Goal: Task Accomplishment & Management: Manage account settings

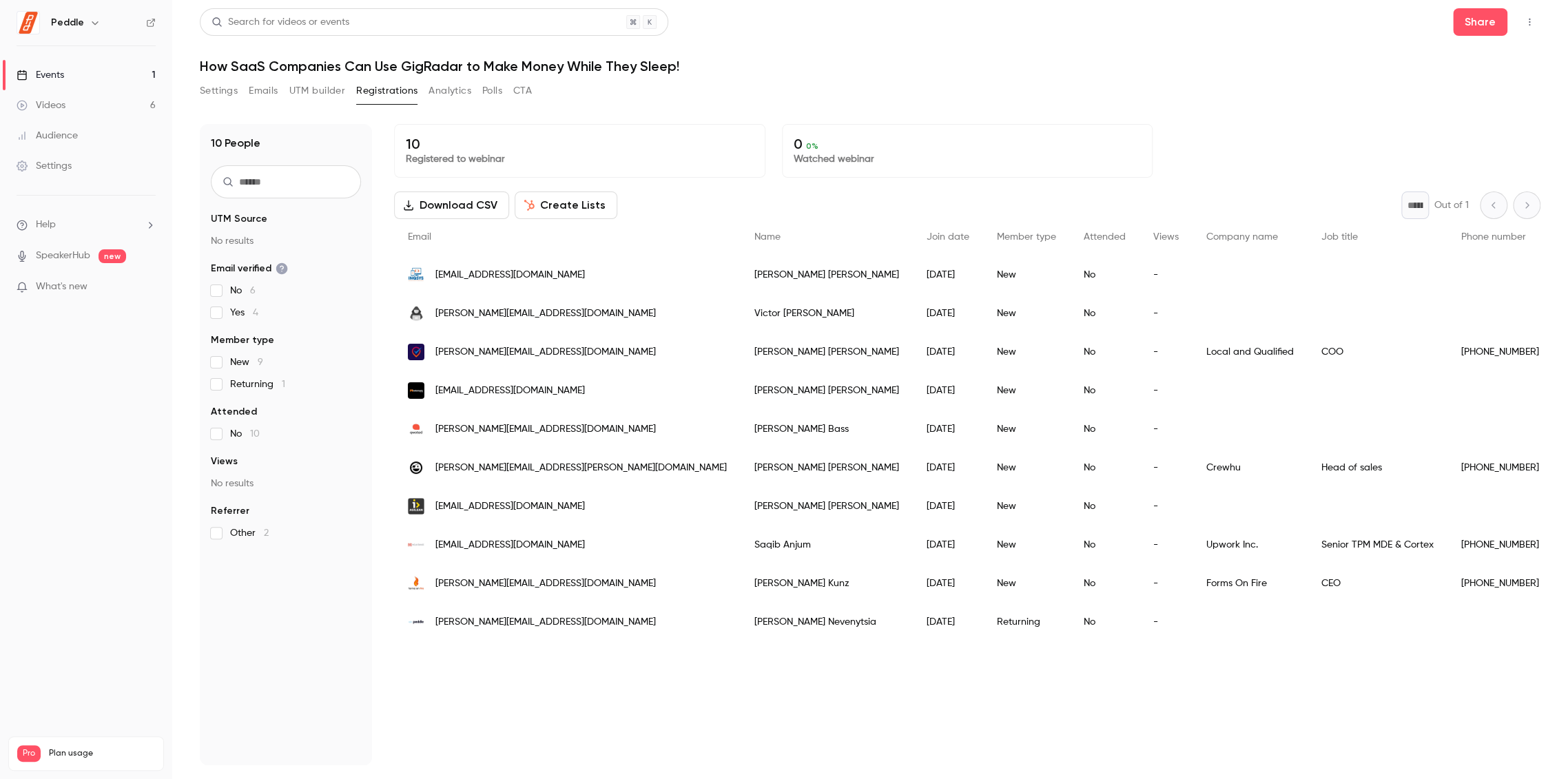
click at [75, 105] on link "Videos 6" at bounding box center [86, 105] width 172 height 31
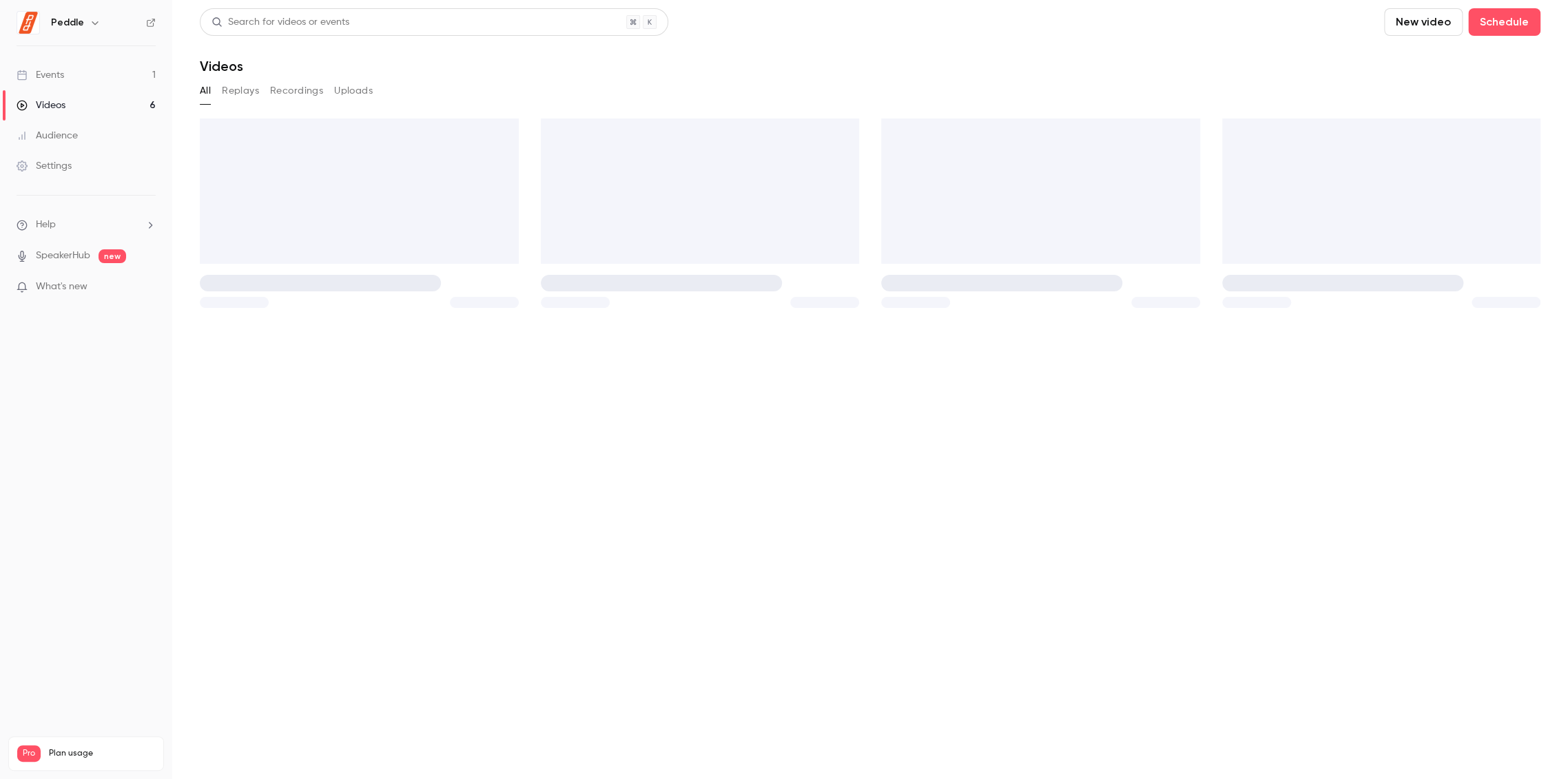
click at [102, 73] on link "Events 1" at bounding box center [86, 75] width 172 height 31
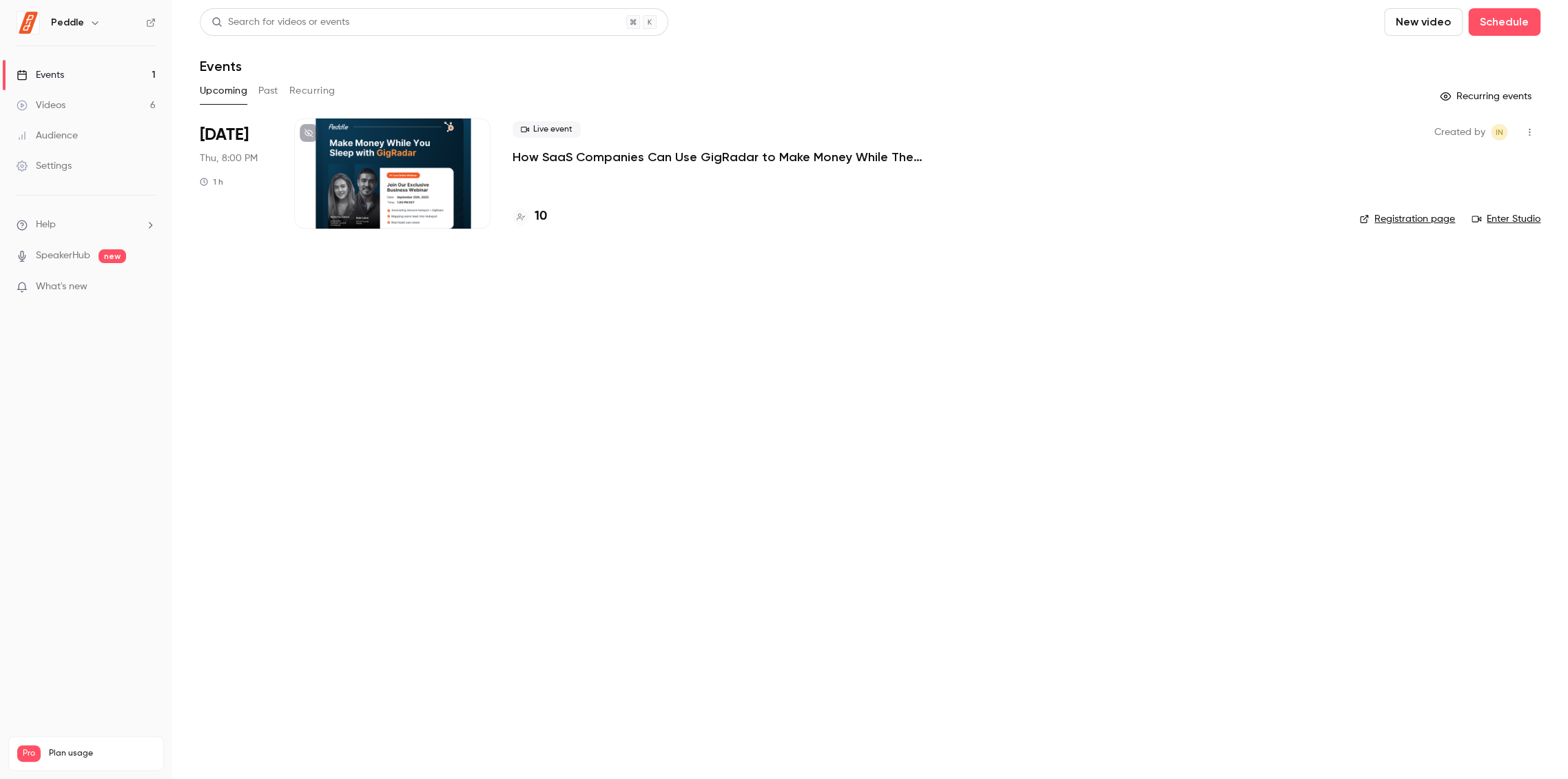
click at [653, 158] on p "How SaaS Companies Can Use GigRadar to Make Money While They Sleep!" at bounding box center [719, 157] width 414 height 17
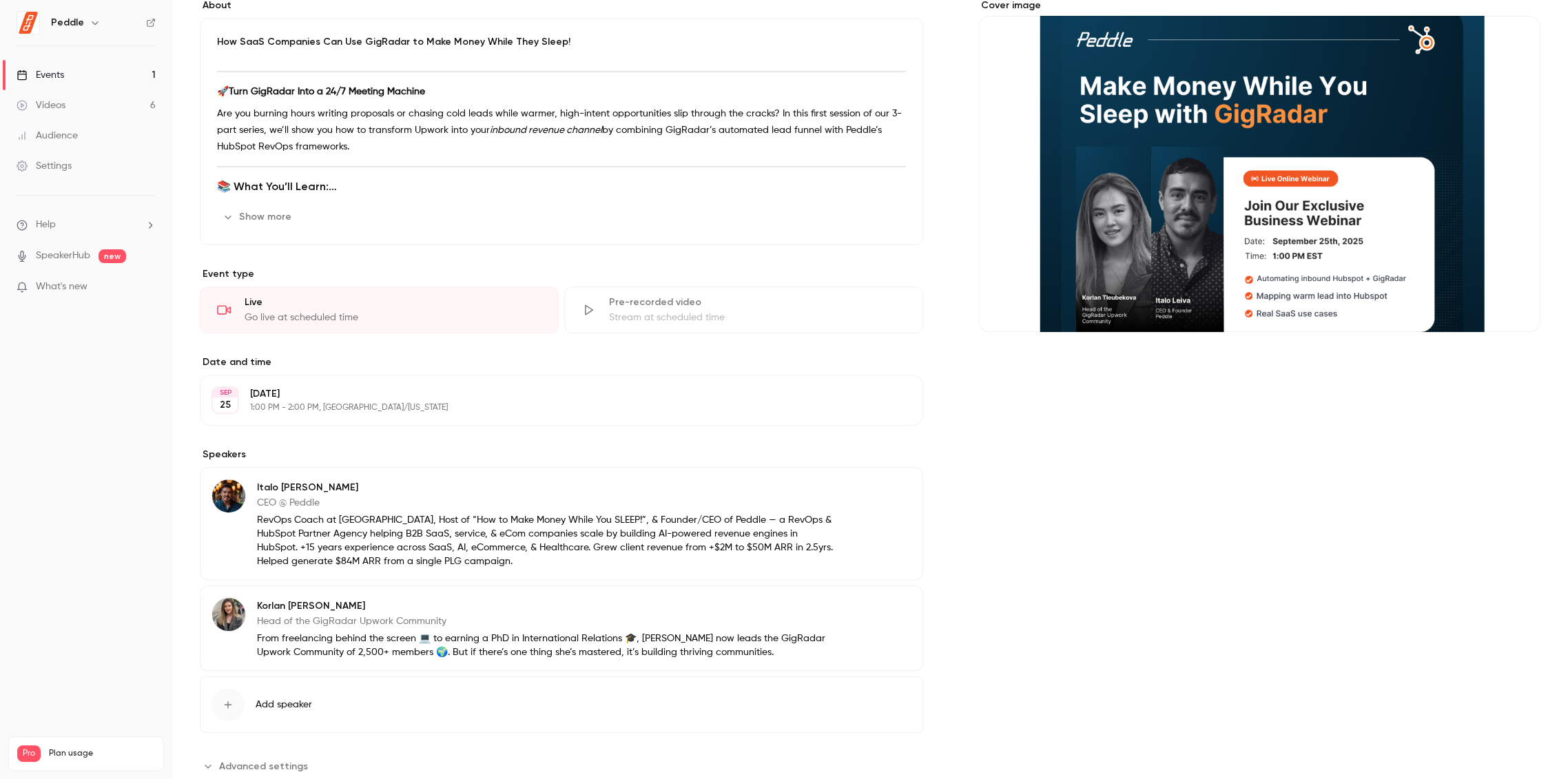
scroll to position [163, 0]
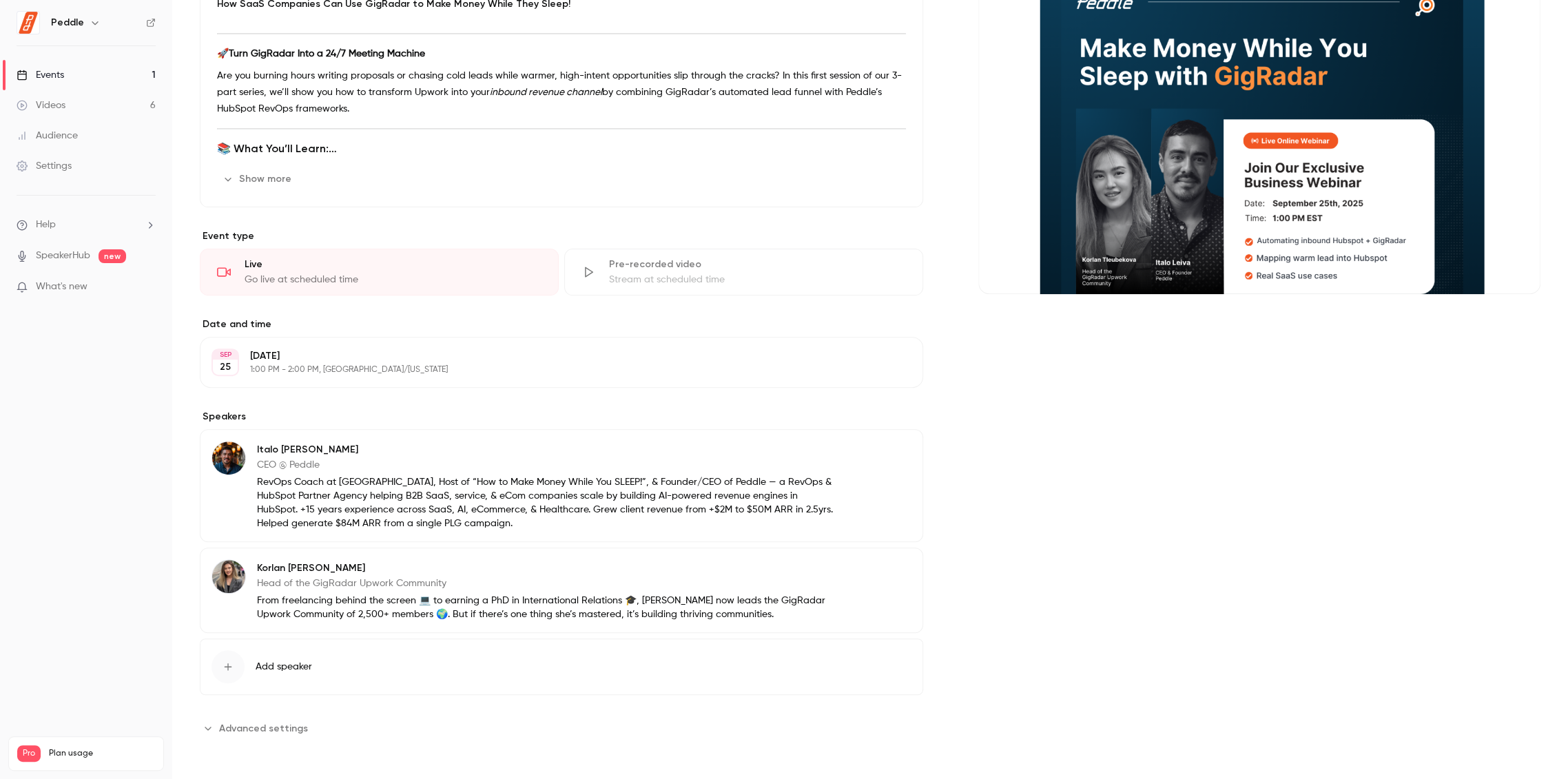
click at [375, 358] on p "[DATE]" at bounding box center [550, 356] width 600 height 14
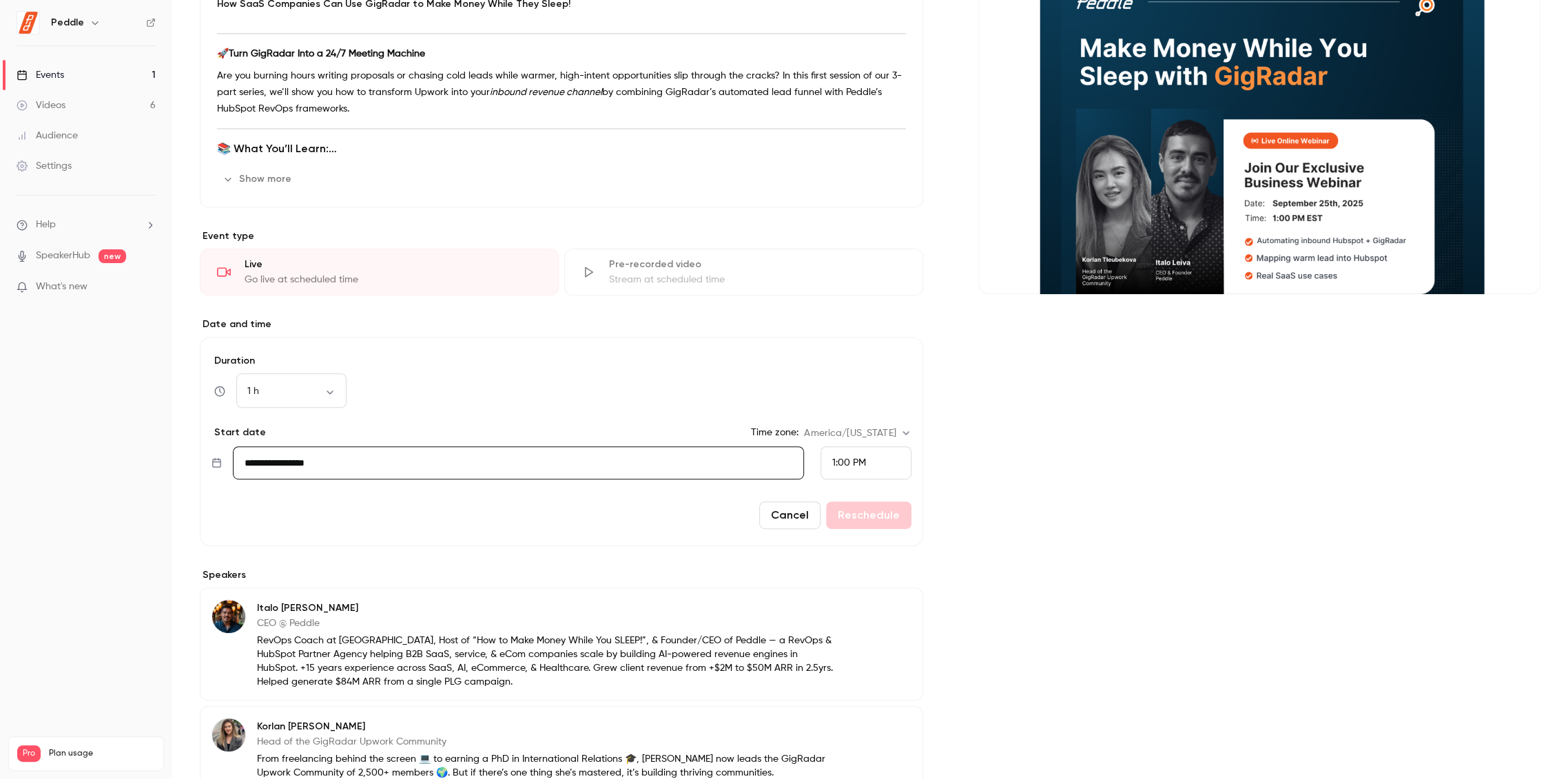
click at [864, 463] on div "1:00 PM" at bounding box center [866, 462] width 91 height 33
click at [872, 333] on div "12:00 PM" at bounding box center [859, 331] width 67 height 15
click at [876, 514] on button "Reschedule" at bounding box center [868, 515] width 86 height 28
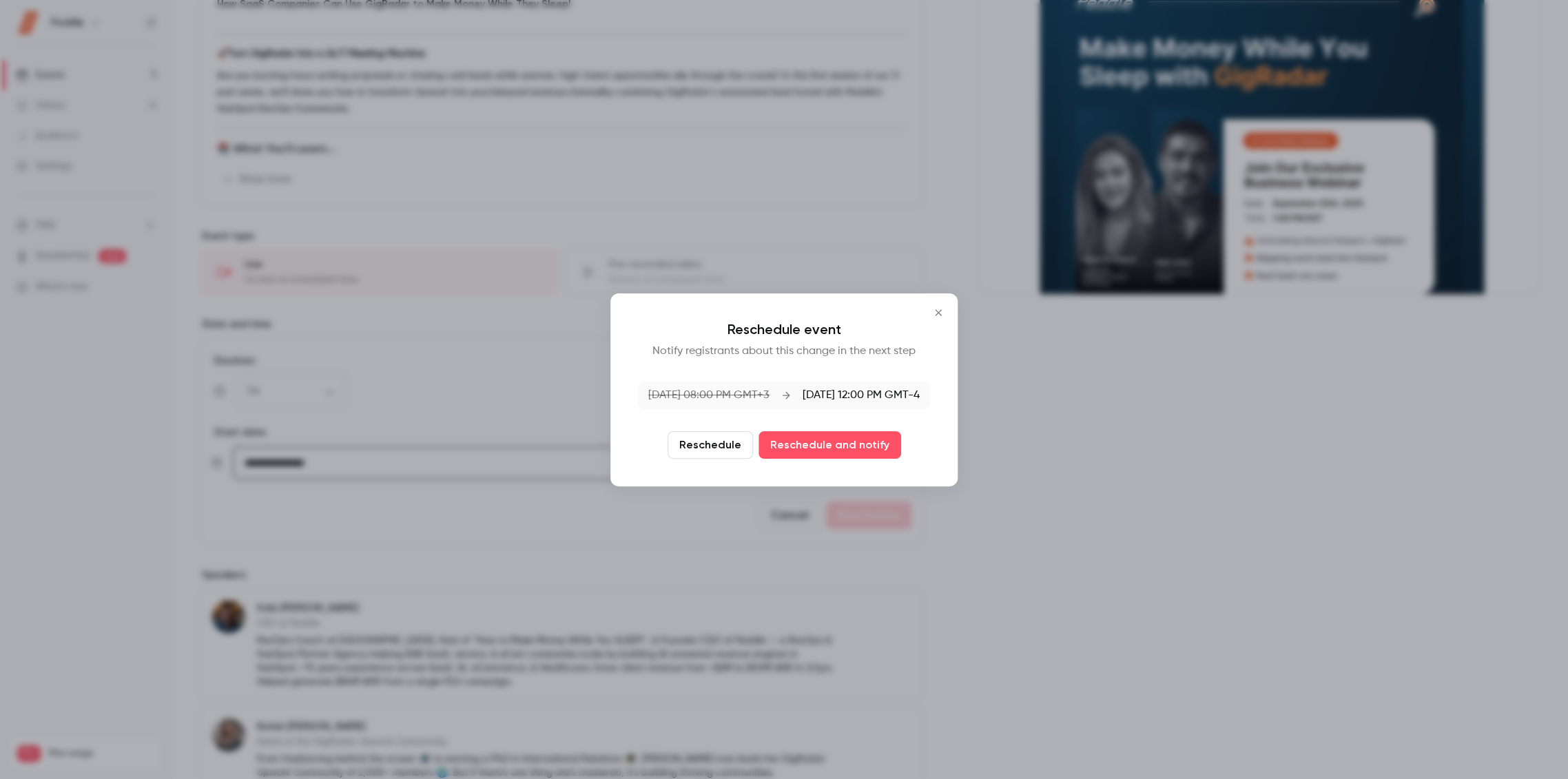
click at [713, 445] on button "Reschedule" at bounding box center [710, 445] width 86 height 28
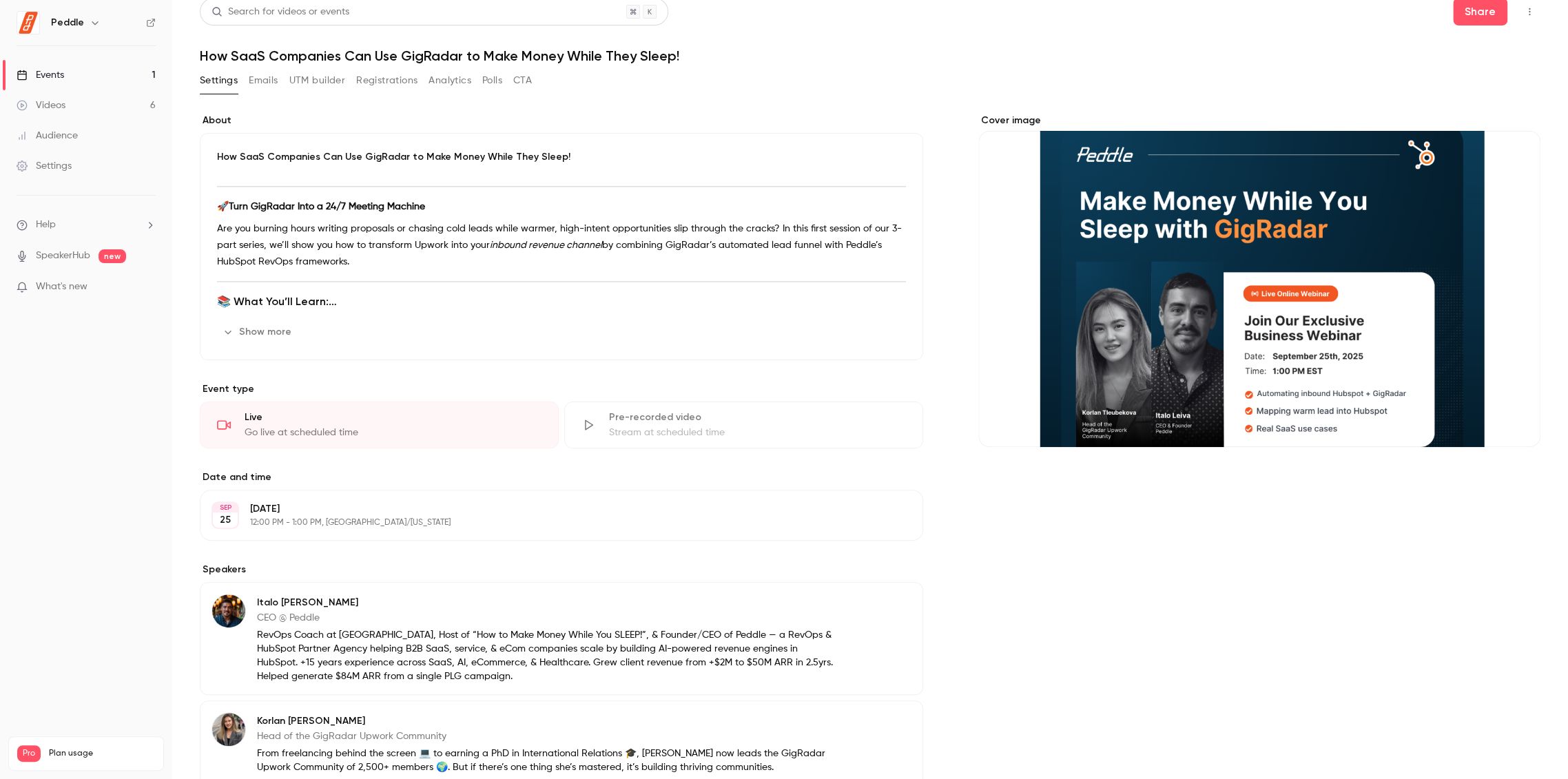
scroll to position [0, 0]
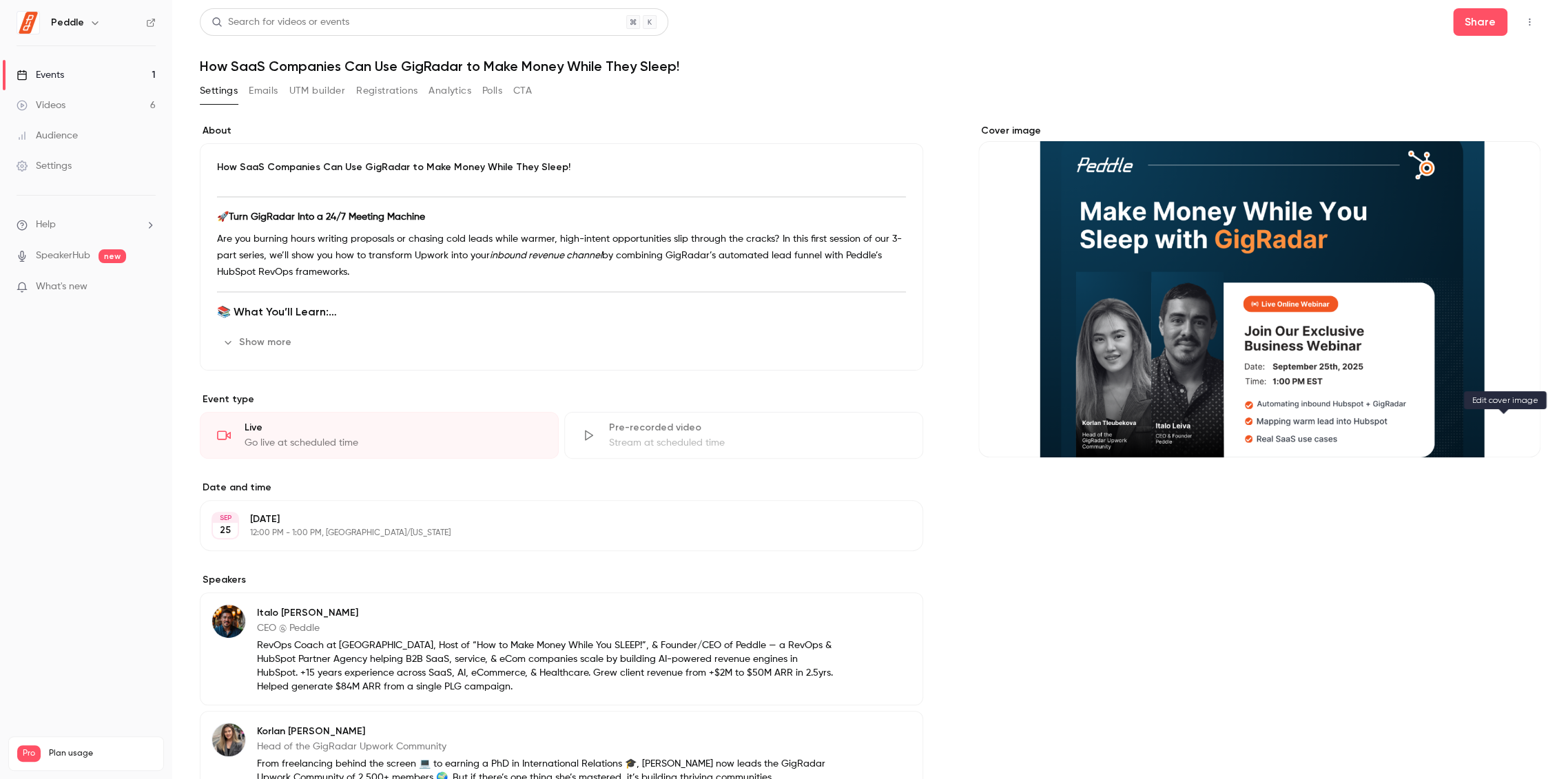
click at [1508, 428] on icon "Cover image" at bounding box center [1515, 432] width 15 height 11
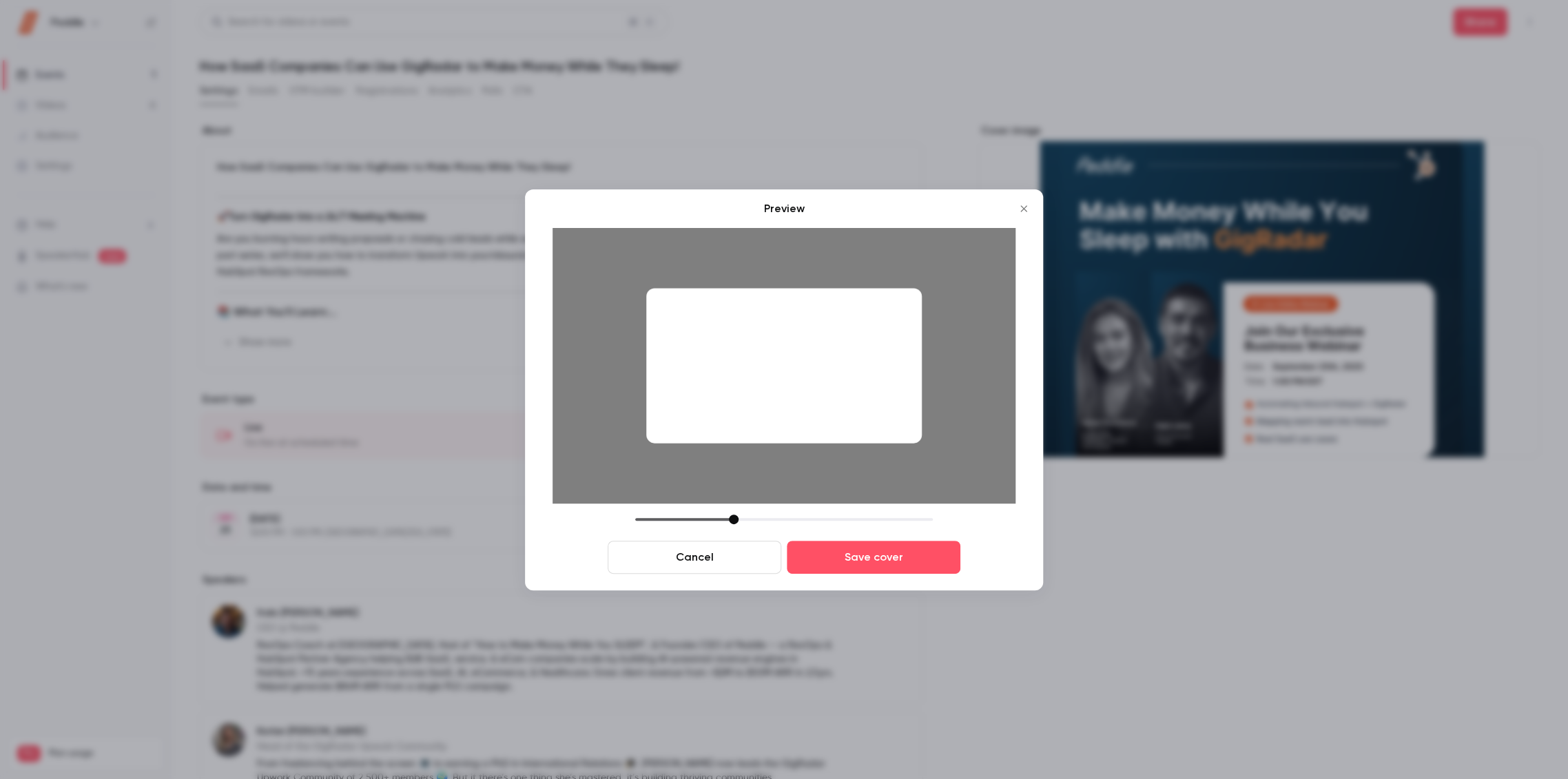
click at [830, 402] on div at bounding box center [783, 365] width 275 height 155
click at [733, 512] on div "Preview Cancel Save cover" at bounding box center [783, 387] width 463 height 373
click at [733, 516] on div at bounding box center [735, 519] width 10 height 10
click at [787, 407] on div at bounding box center [783, 365] width 275 height 155
click at [730, 514] on div at bounding box center [733, 519] width 10 height 10
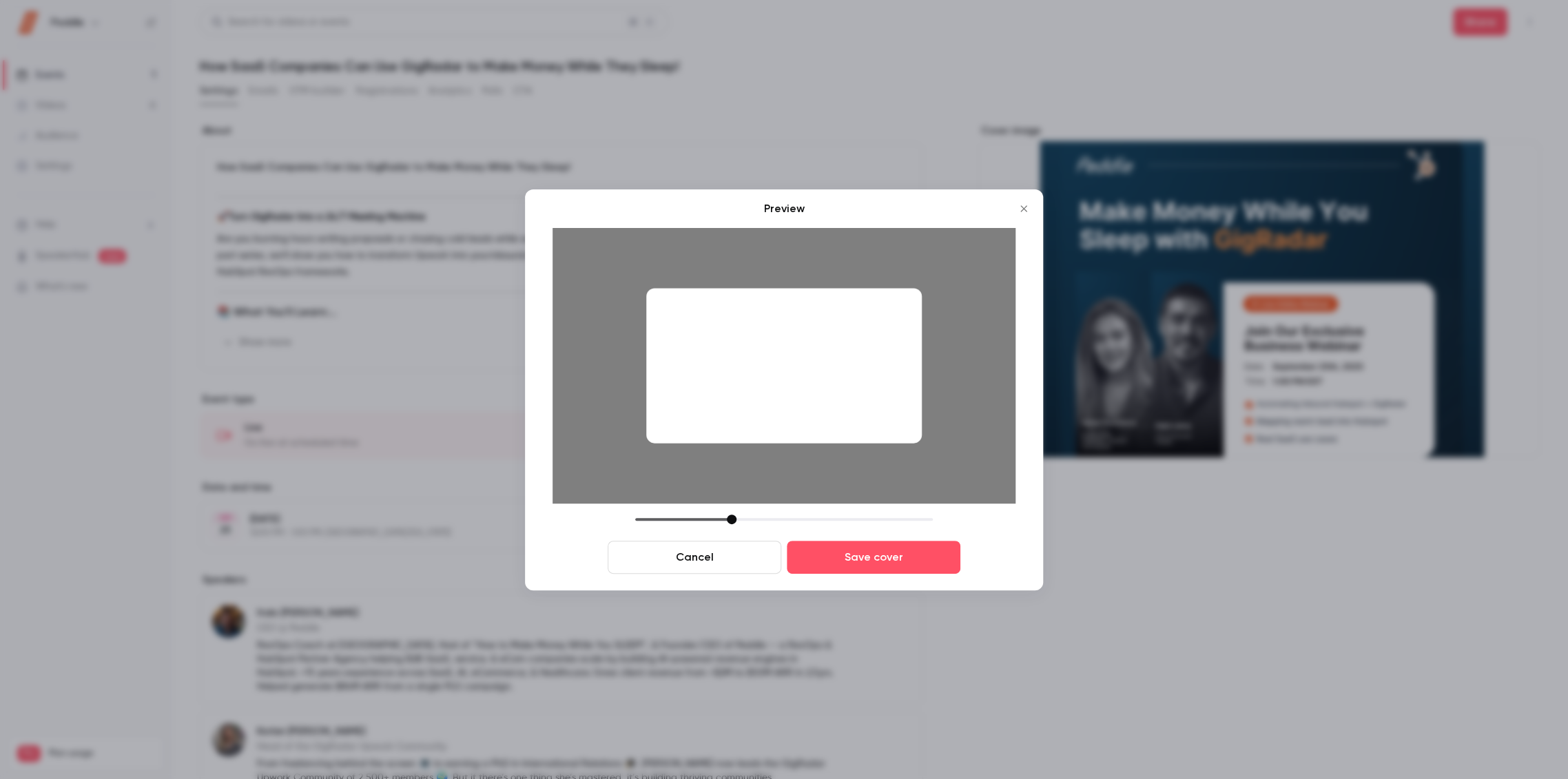
click at [795, 385] on div at bounding box center [783, 365] width 275 height 155
drag, startPoint x: 729, startPoint y: 518, endPoint x: 712, endPoint y: 516, distance: 17.1
click at [712, 516] on div at bounding box center [715, 519] width 10 height 10
drag, startPoint x: 813, startPoint y: 363, endPoint x: 817, endPoint y: 370, distance: 8.1
click at [817, 370] on div at bounding box center [783, 365] width 275 height 155
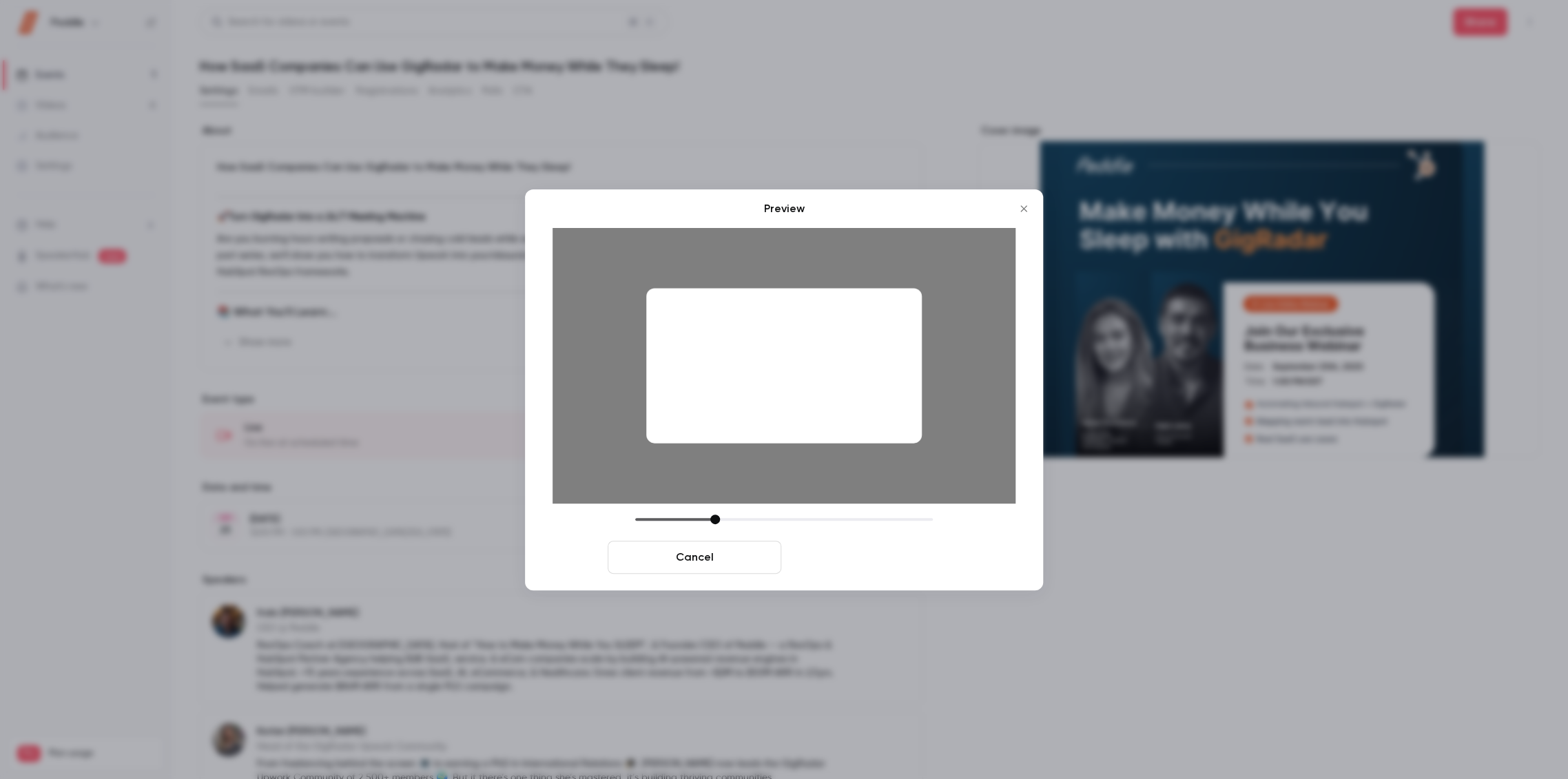
click at [876, 560] on button "Save cover" at bounding box center [874, 557] width 174 height 33
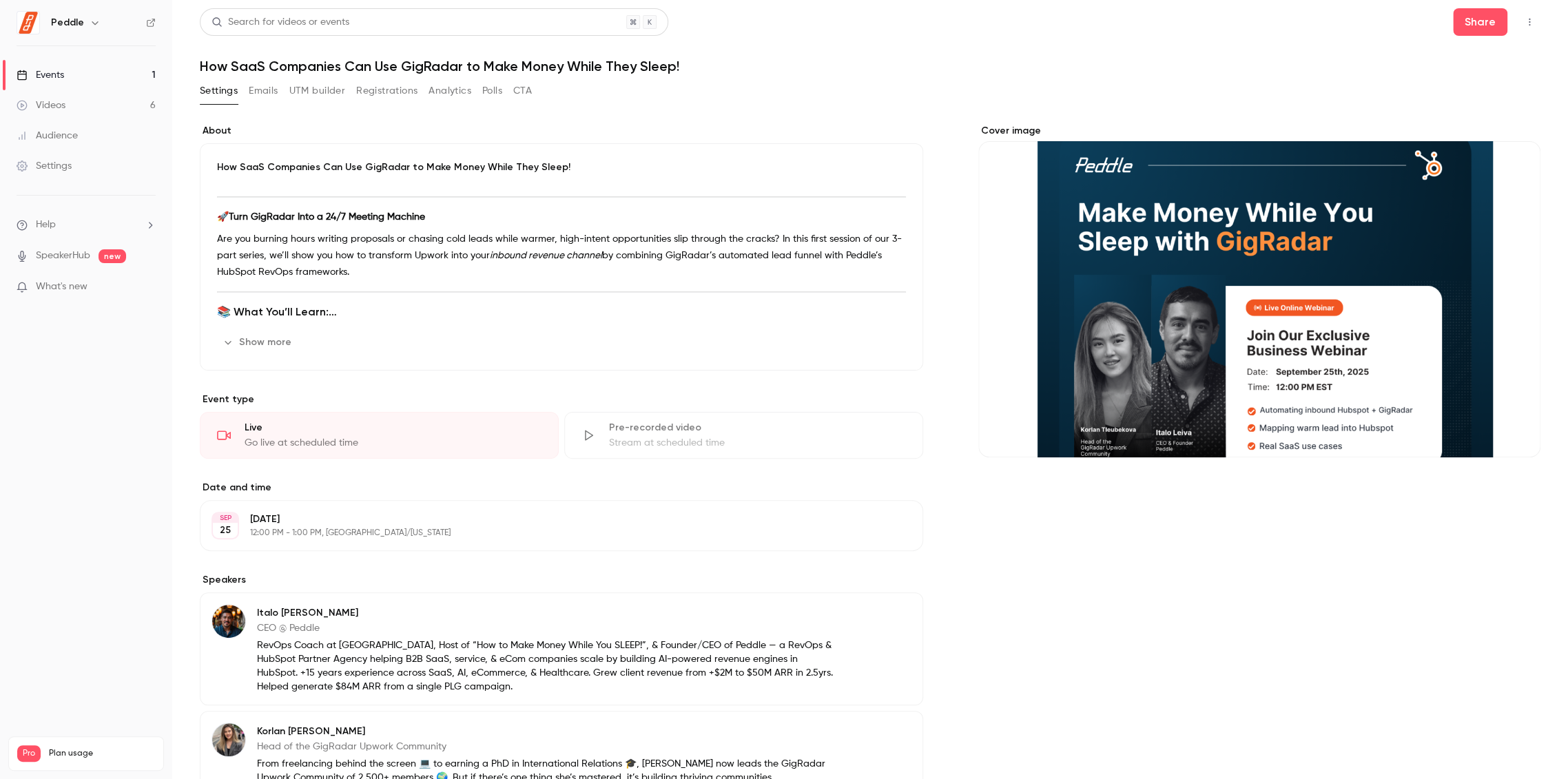
click at [362, 90] on button "Registrations" at bounding box center [387, 91] width 61 height 22
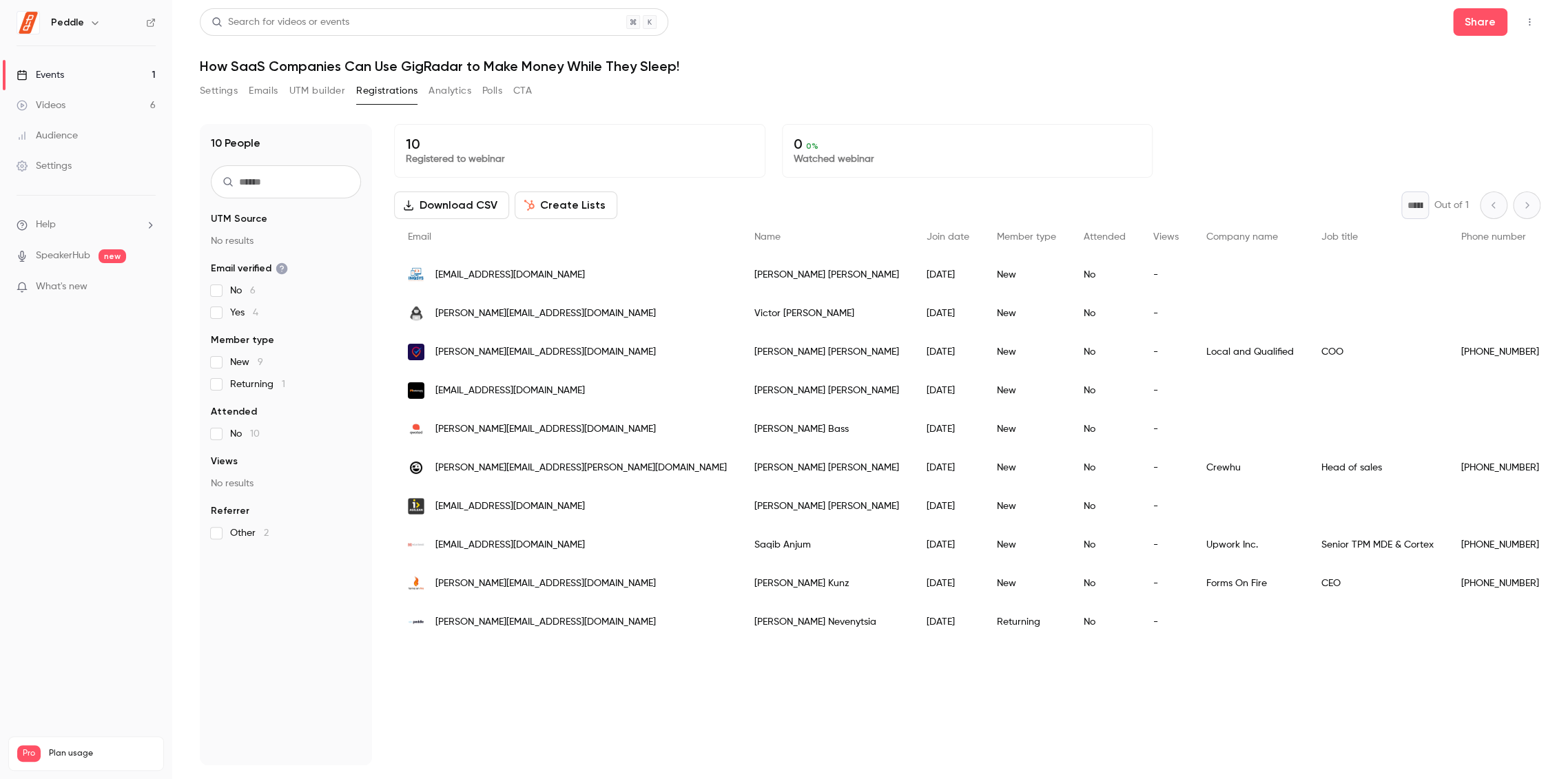
click at [318, 90] on button "UTM builder" at bounding box center [317, 91] width 56 height 22
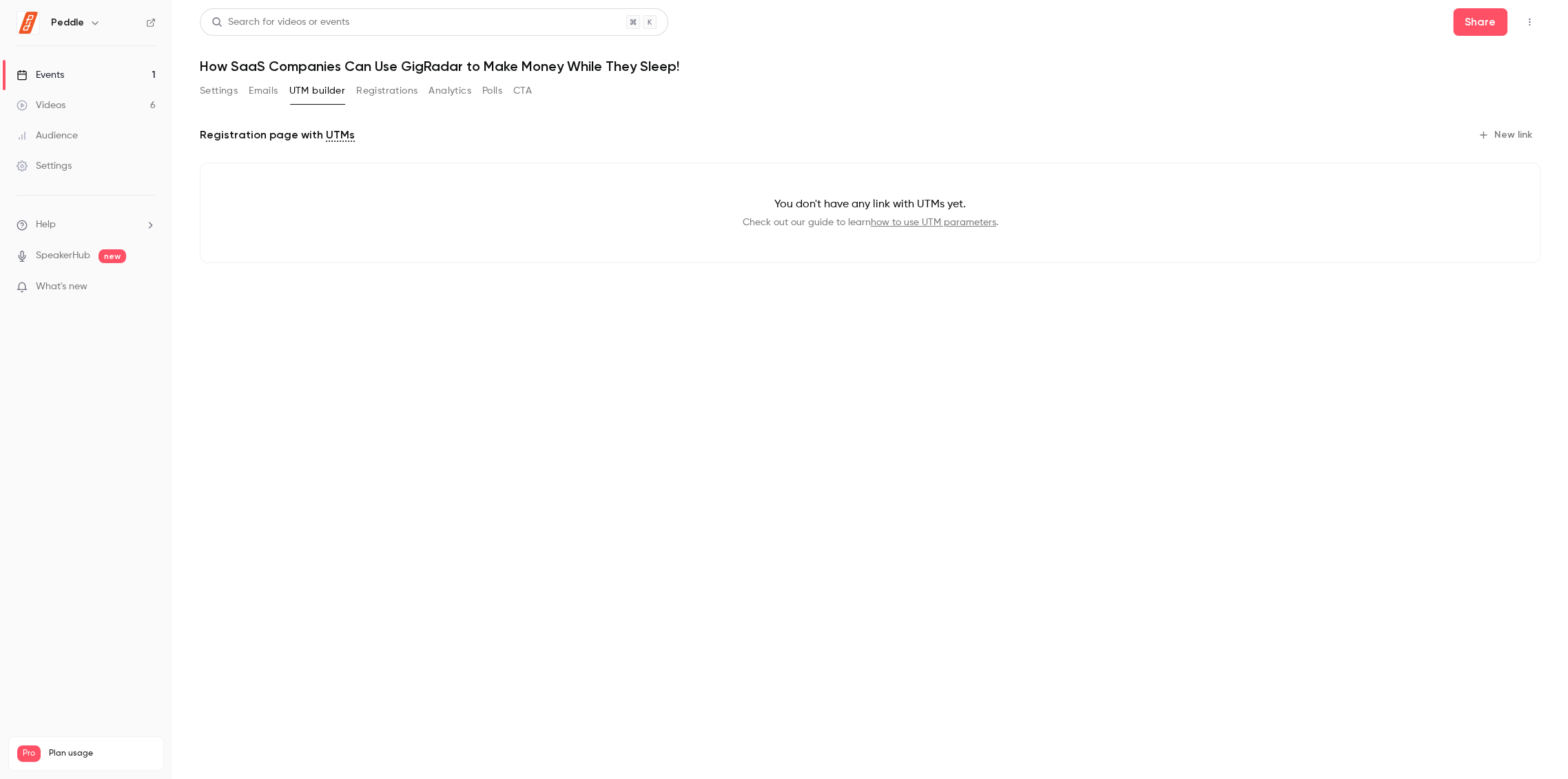
click at [250, 92] on button "Emails" at bounding box center [263, 91] width 29 height 22
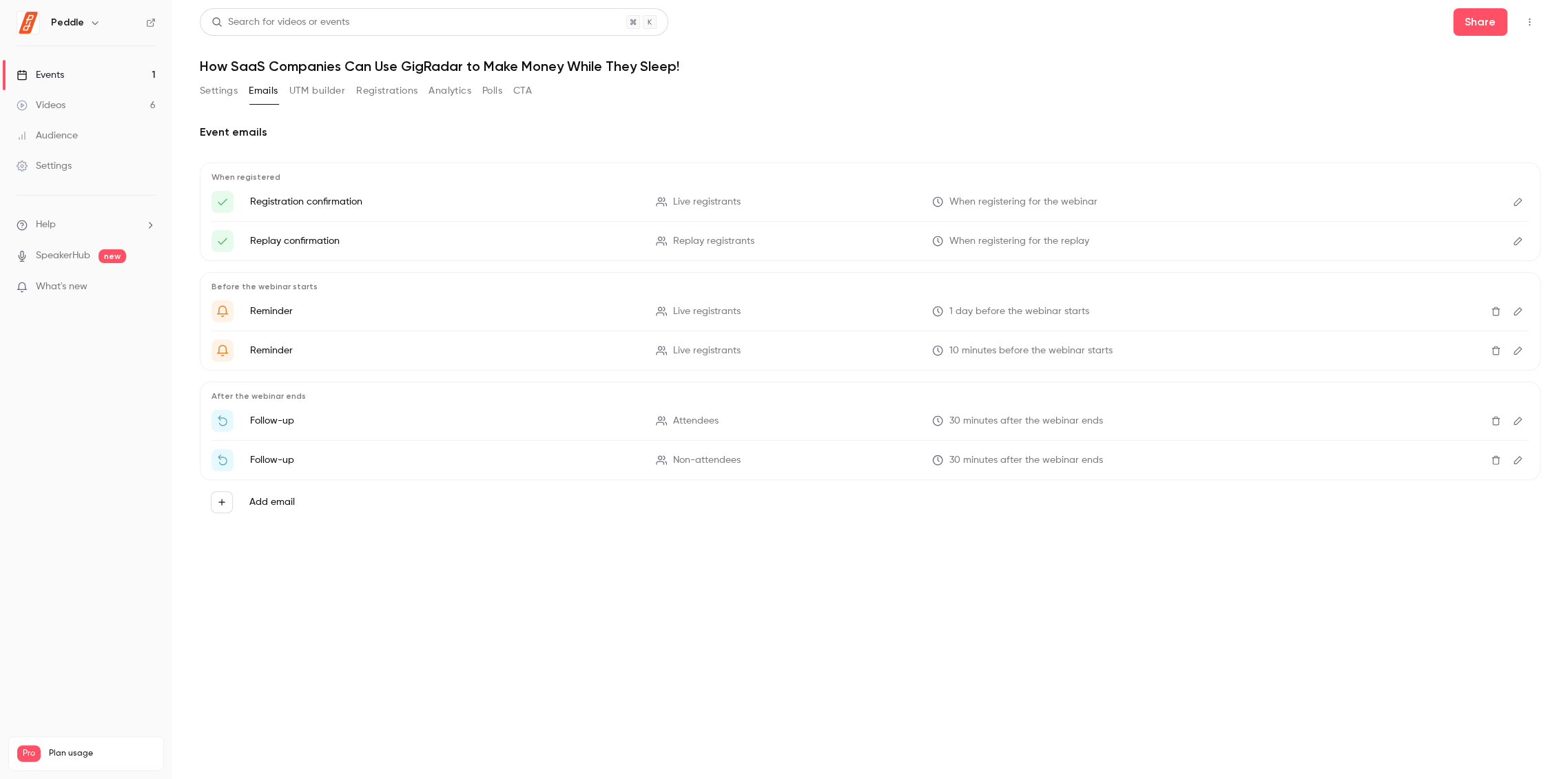
click at [450, 91] on button "Analytics" at bounding box center [449, 91] width 42 height 22
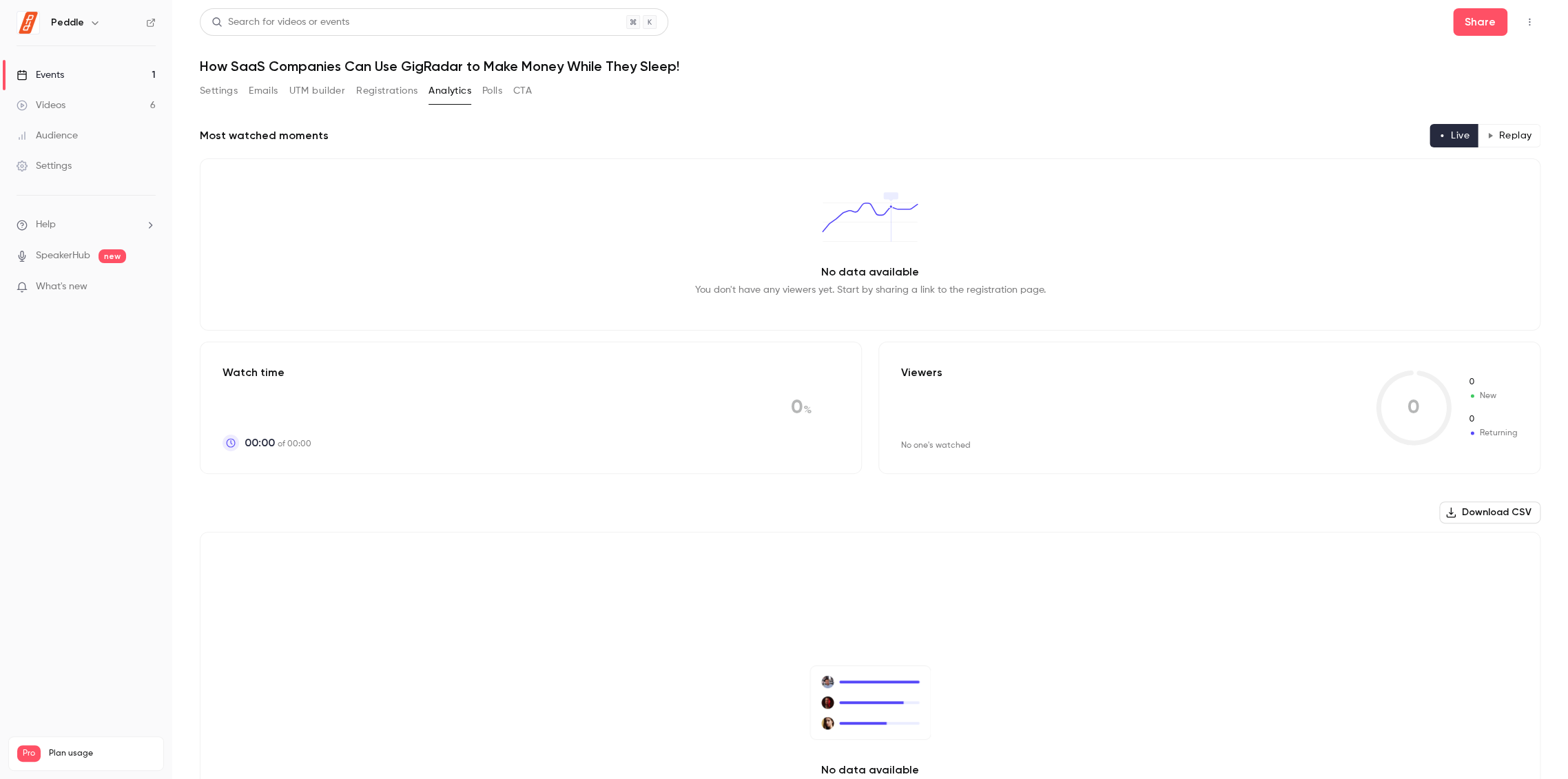
click at [488, 91] on button "Polls" at bounding box center [492, 91] width 20 height 22
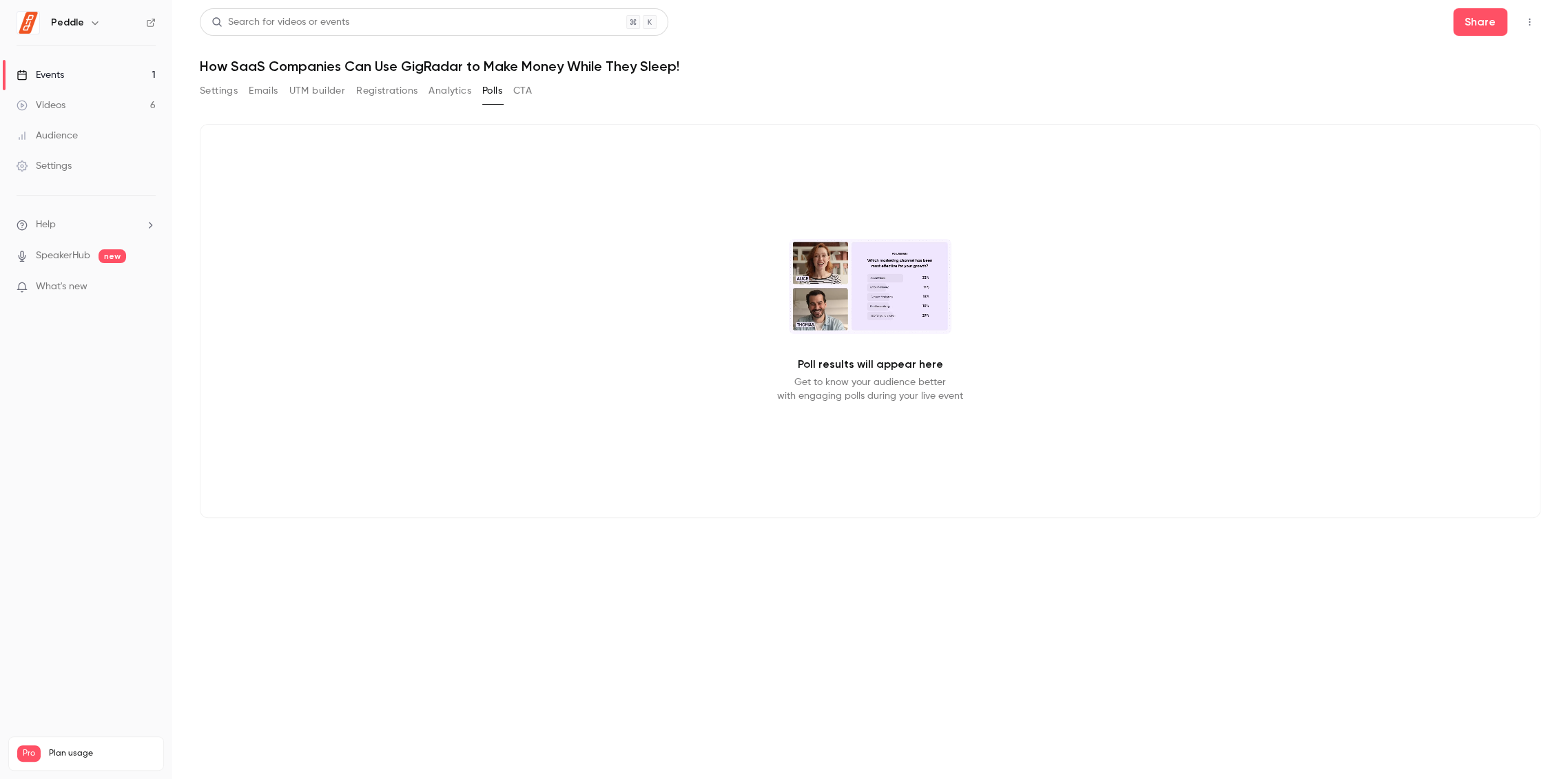
click at [518, 88] on button "CTA" at bounding box center [522, 91] width 19 height 22
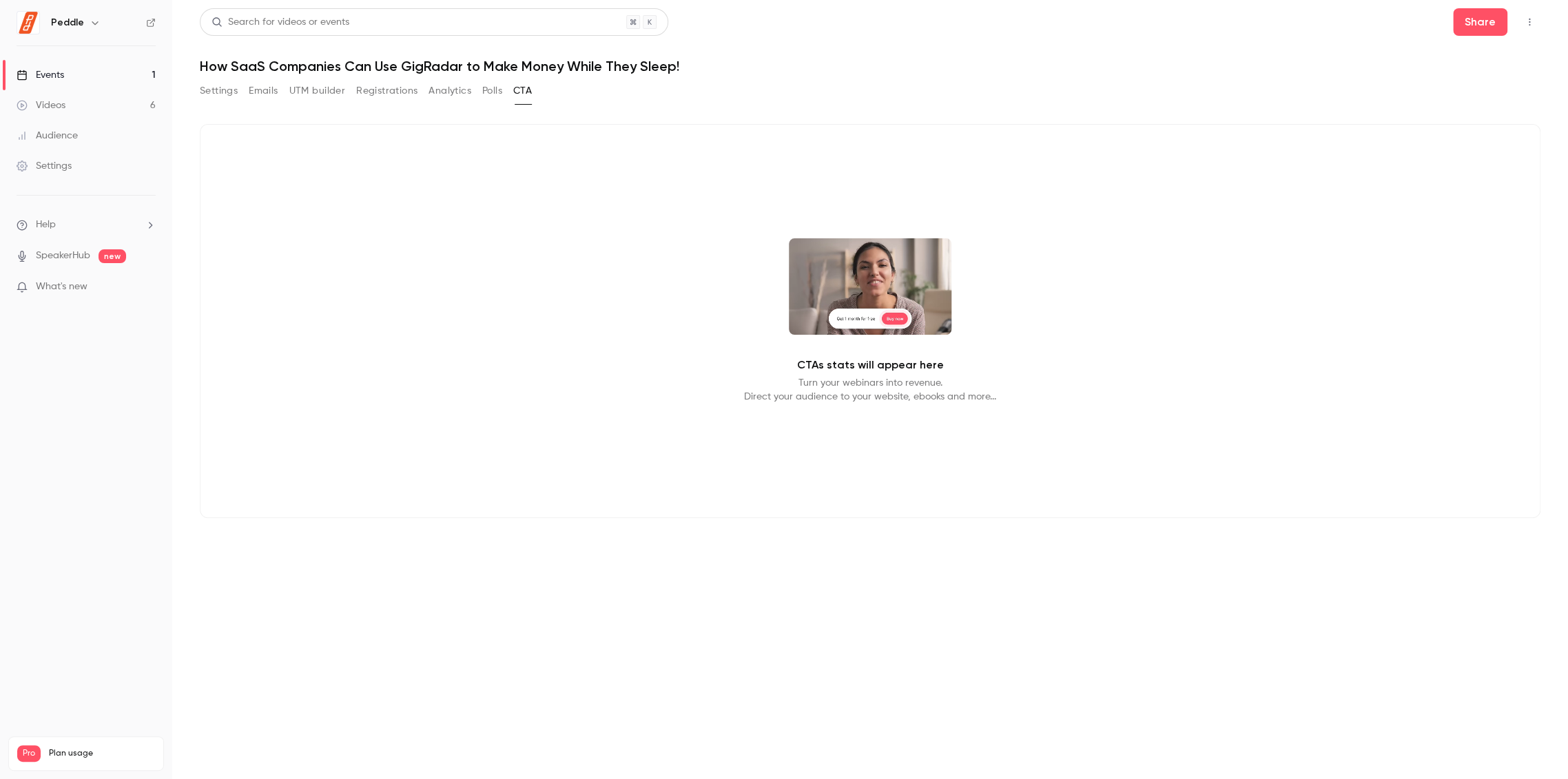
click at [393, 92] on button "Registrations" at bounding box center [387, 91] width 61 height 22
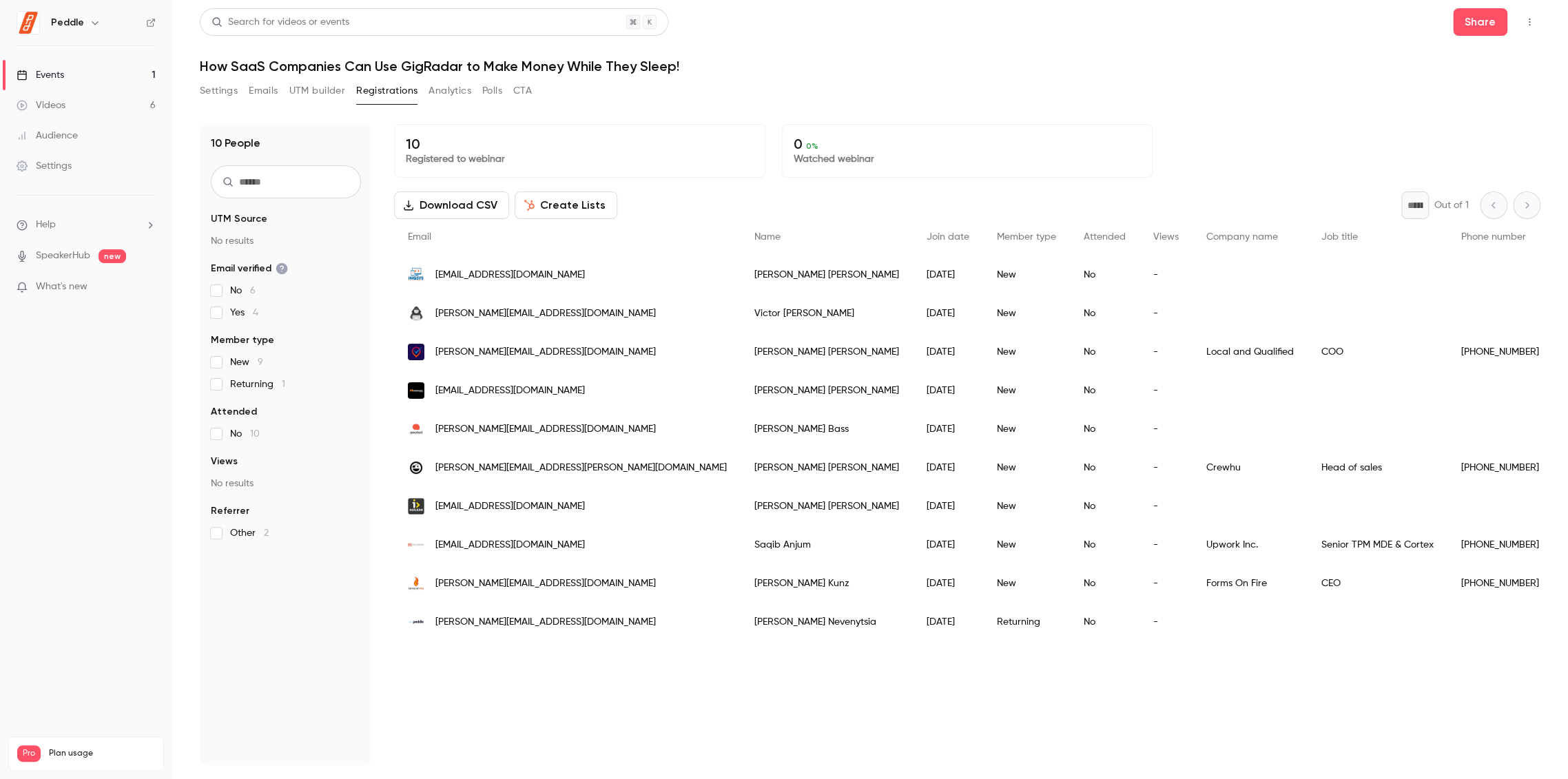
click at [308, 93] on button "UTM builder" at bounding box center [317, 91] width 56 height 22
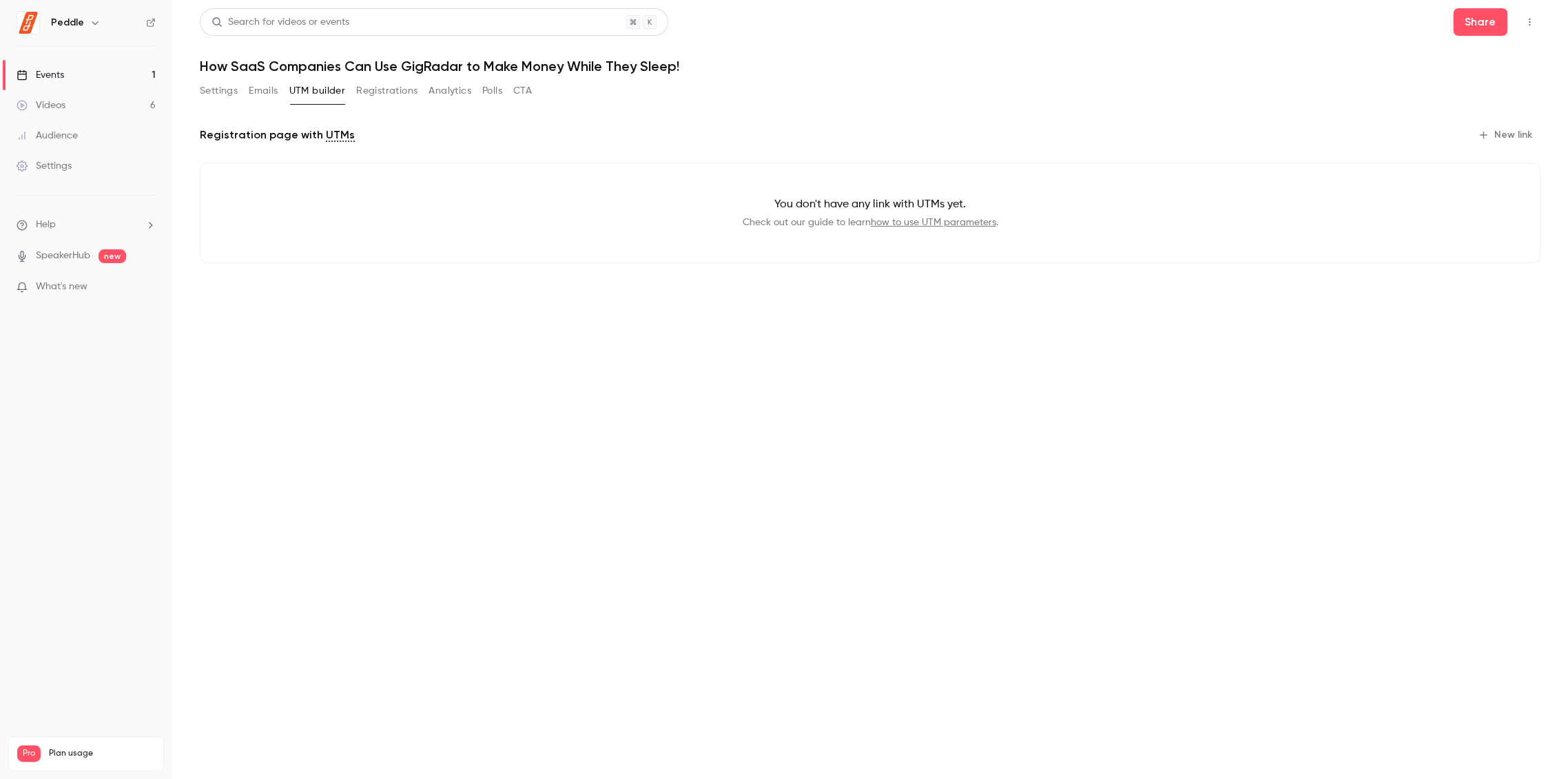
click at [261, 92] on button "Emails" at bounding box center [263, 91] width 29 height 22
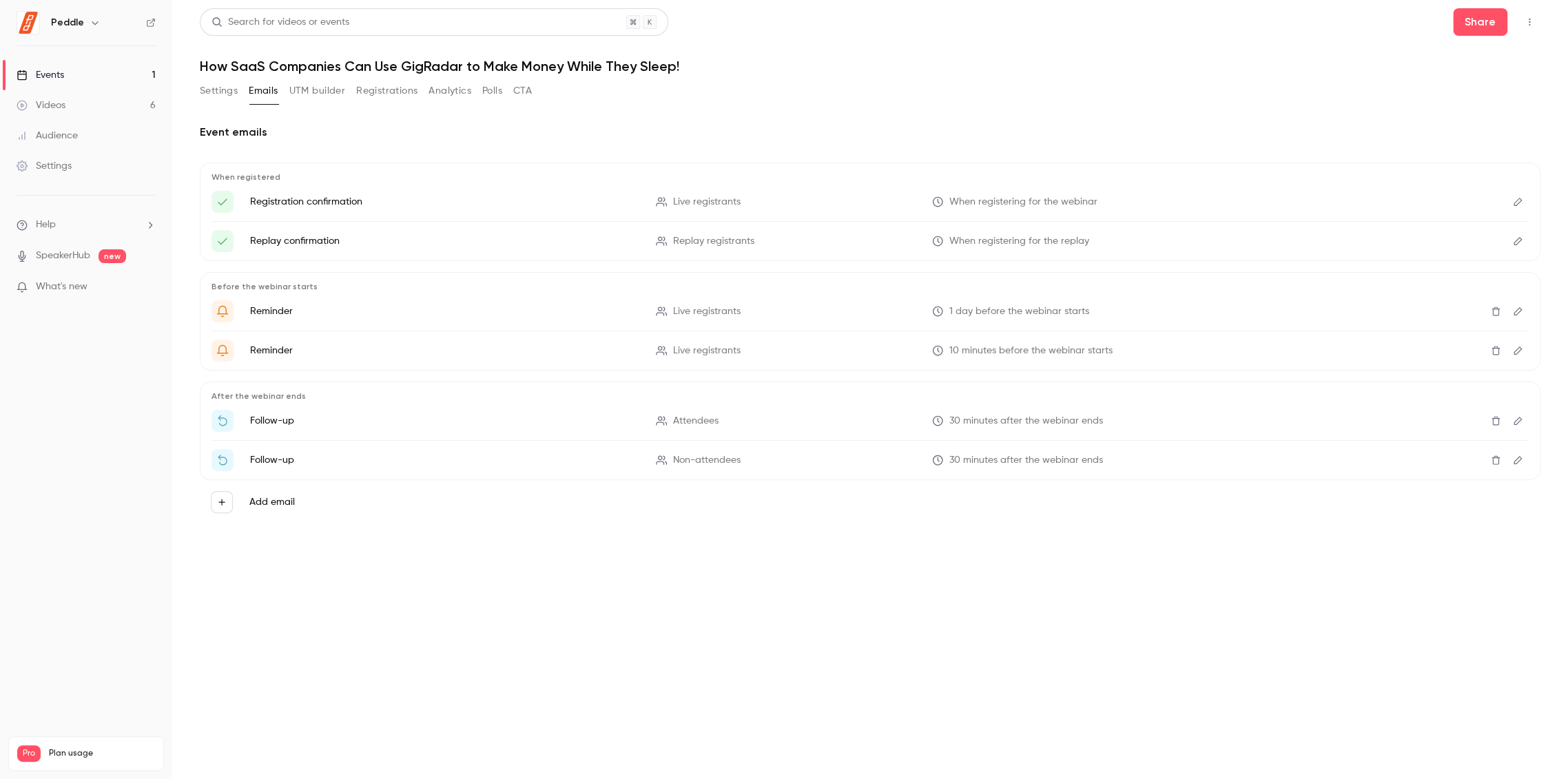
click at [216, 92] on button "Settings" at bounding box center [218, 91] width 38 height 22
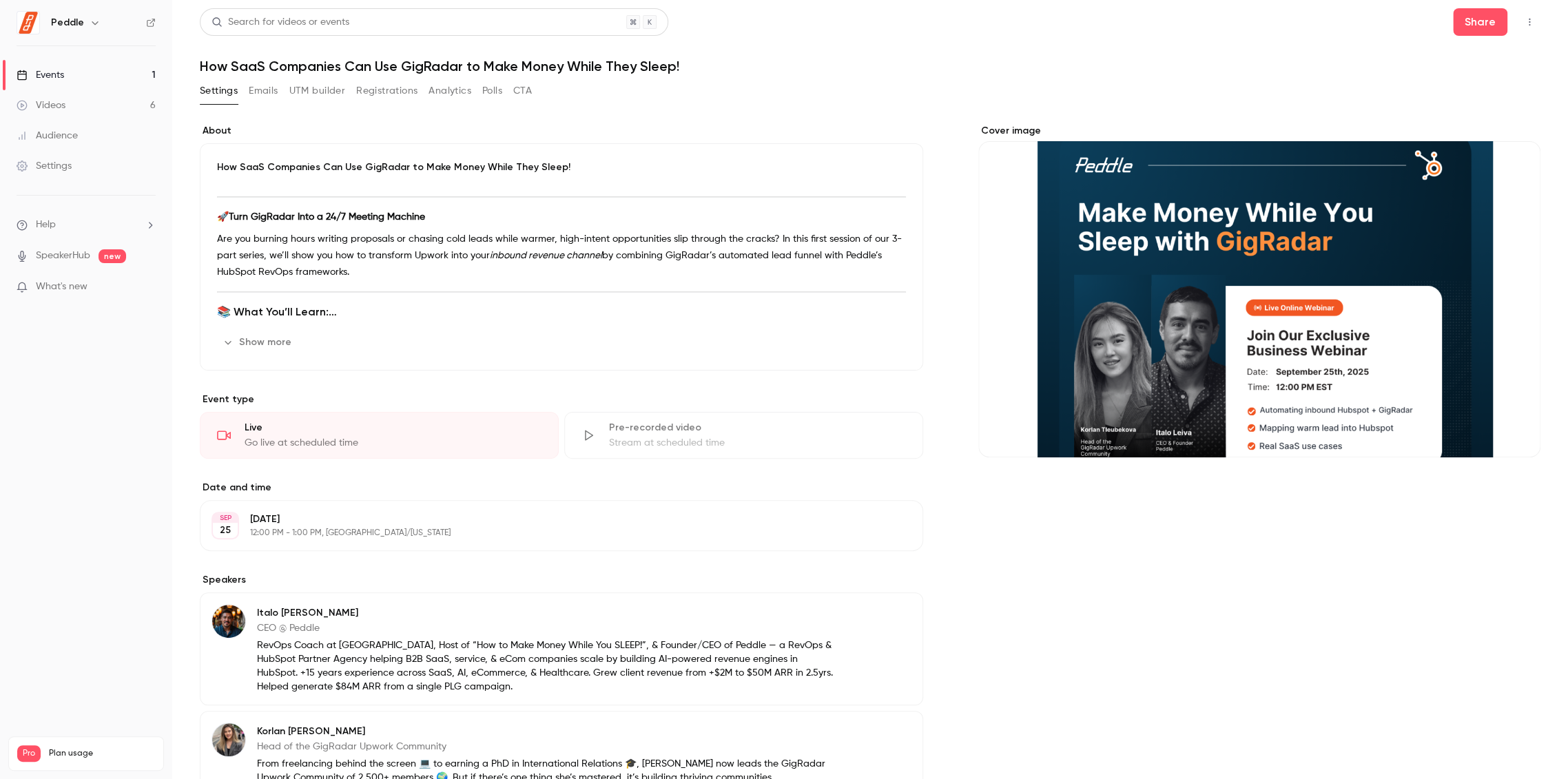
click at [285, 90] on div "Settings Emails UTM builder Registrations Analytics Polls CTA" at bounding box center [365, 91] width 332 height 22
click at [266, 90] on button "Emails" at bounding box center [263, 91] width 29 height 22
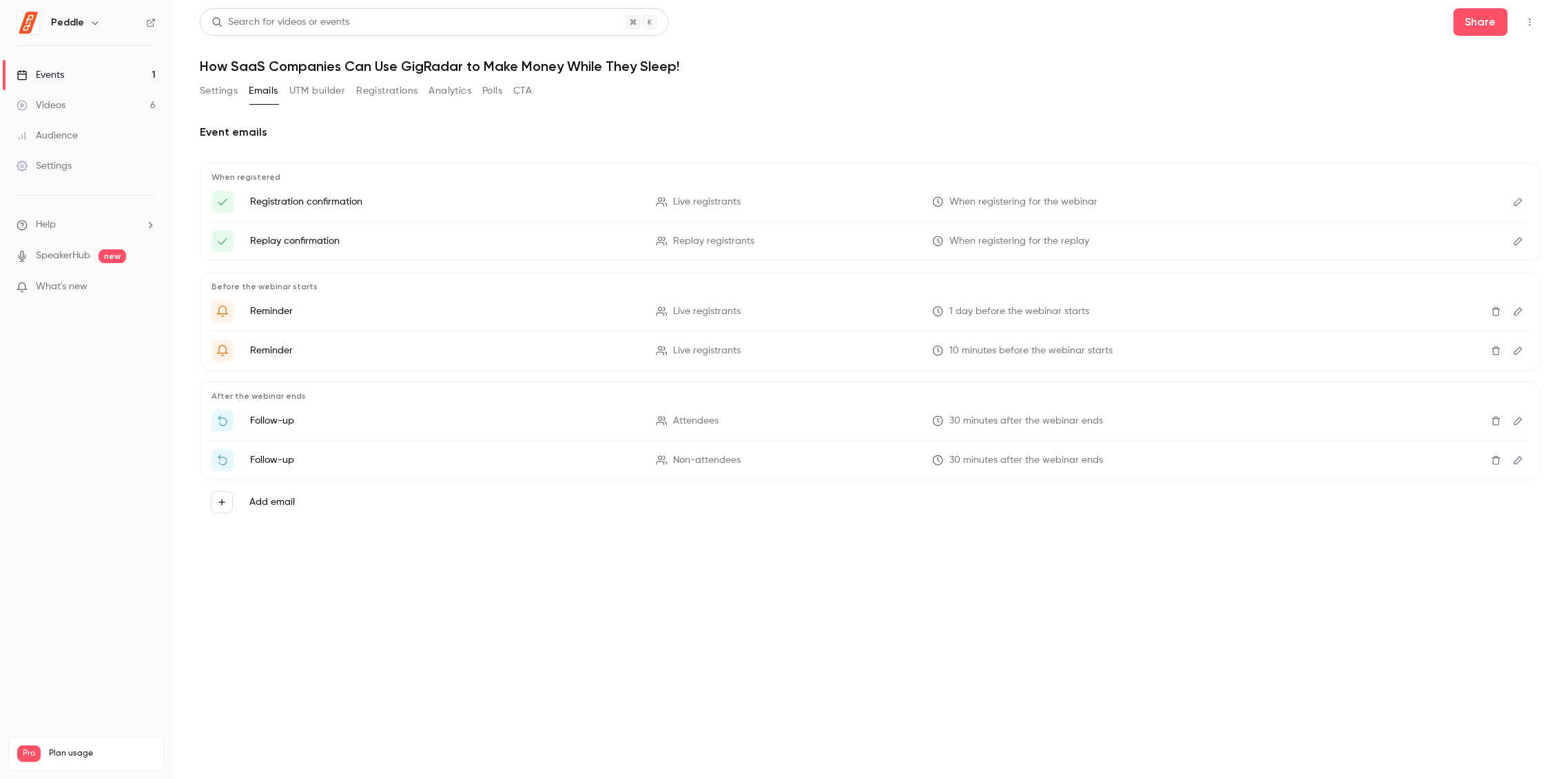
click at [222, 88] on button "Settings" at bounding box center [218, 91] width 38 height 22
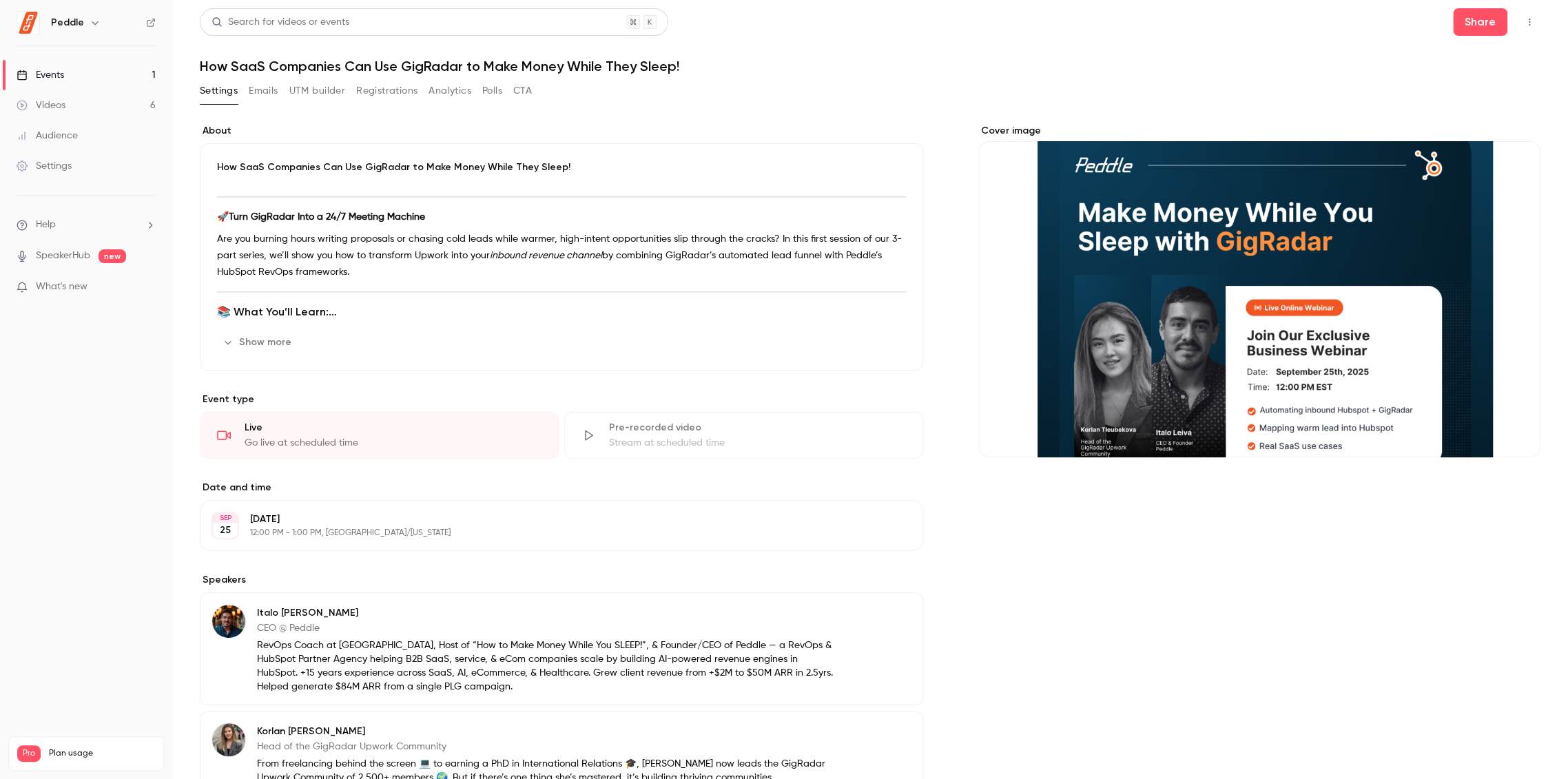
click at [1289, 54] on header "Search for videos or events Share How SaaS Companies Can Use GigRadar to Make M…" at bounding box center [870, 40] width 1341 height 66
click at [365, 523] on p "[DATE]" at bounding box center [550, 519] width 600 height 14
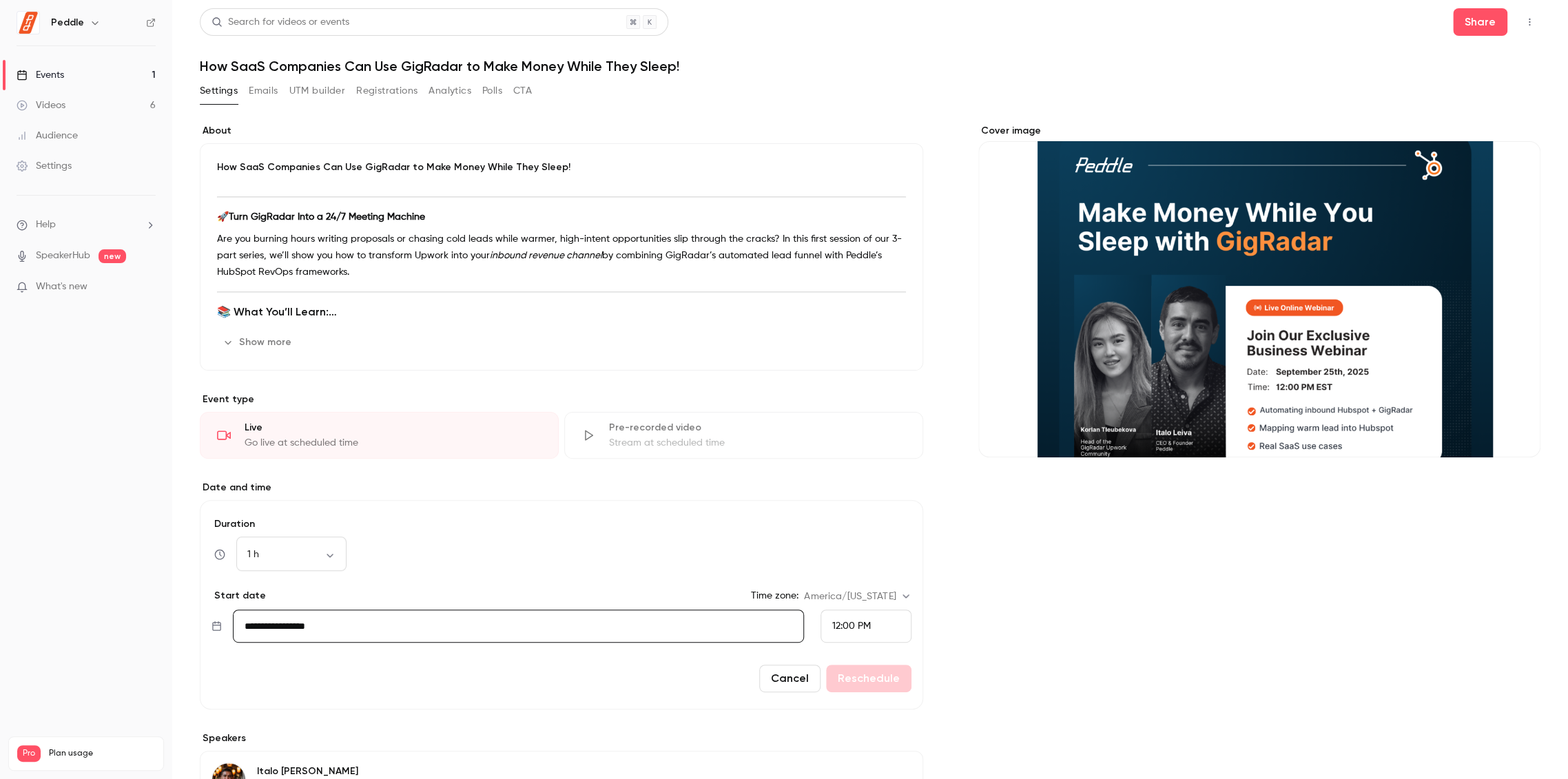
click at [846, 623] on span "12:00 PM" at bounding box center [851, 626] width 39 height 10
click at [866, 488] on div "12:00 PM" at bounding box center [859, 487] width 67 height 15
click at [860, 675] on div "Cancel Reschedule" at bounding box center [561, 678] width 700 height 28
click at [870, 625] on div "12:00 PM" at bounding box center [866, 625] width 91 height 33
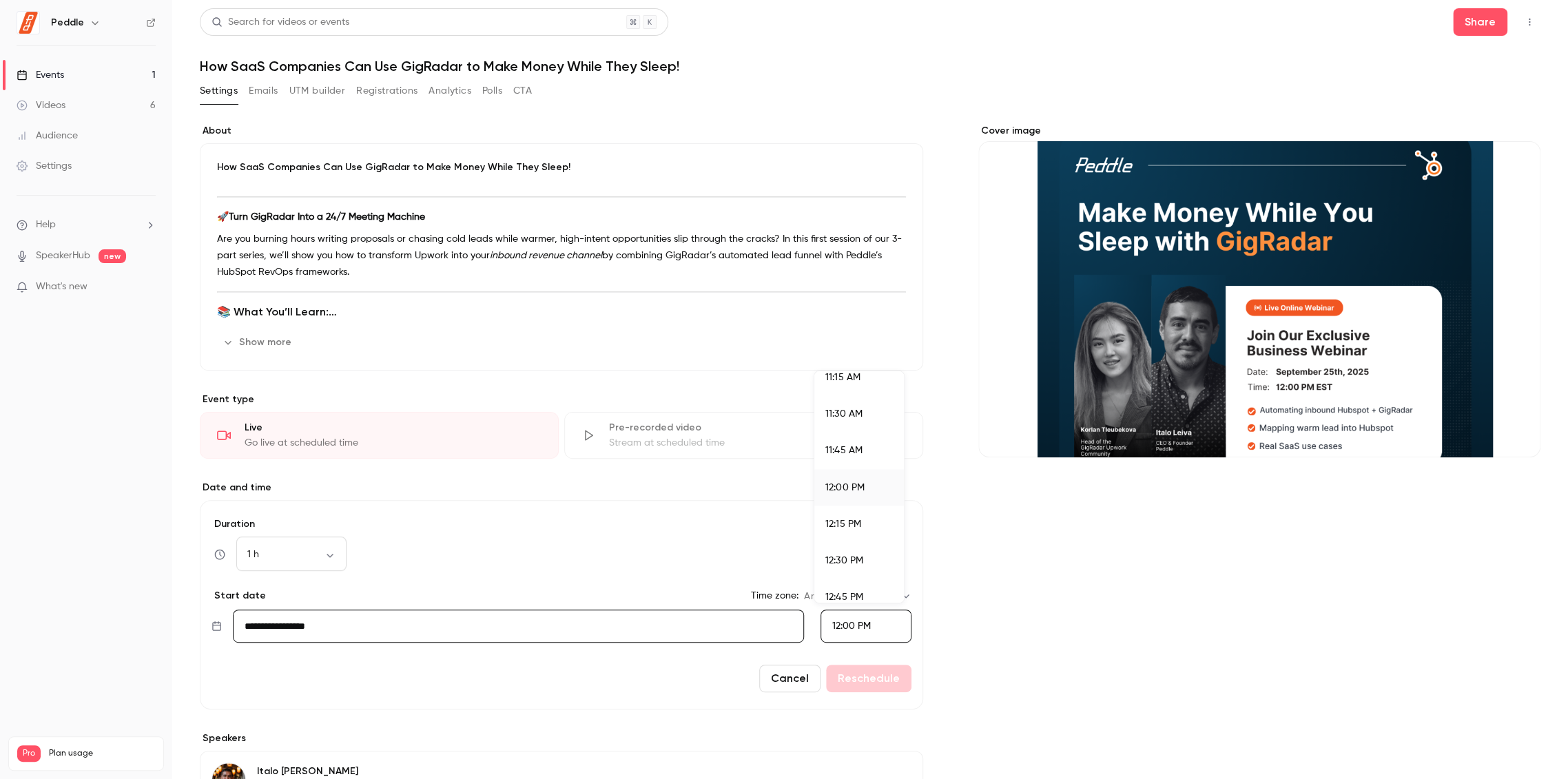
click at [855, 525] on span "12:15 PM" at bounding box center [843, 523] width 36 height 10
click at [868, 672] on button "Reschedule" at bounding box center [868, 678] width 86 height 28
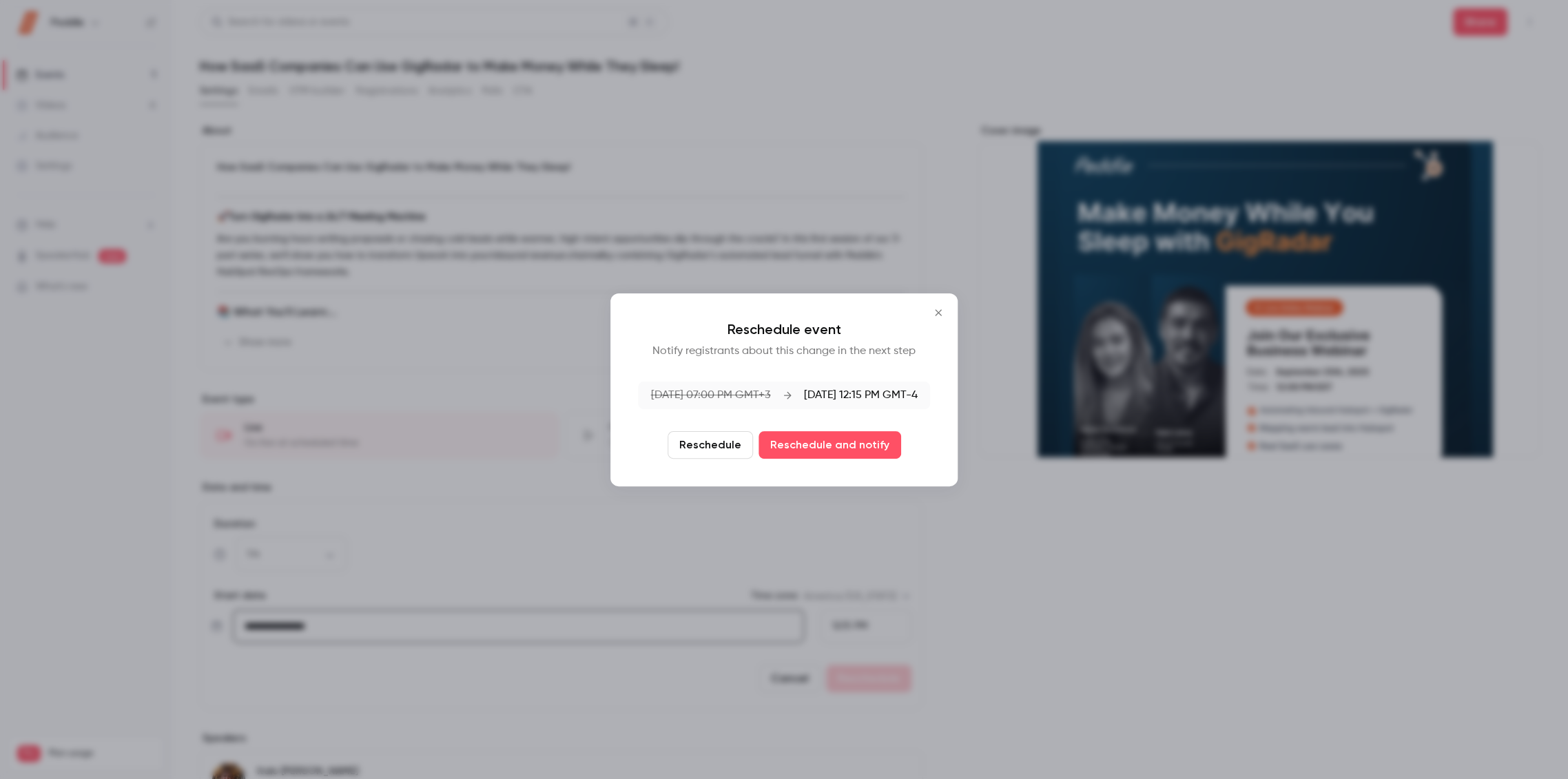
click at [691, 440] on button "Reschedule" at bounding box center [710, 445] width 86 height 28
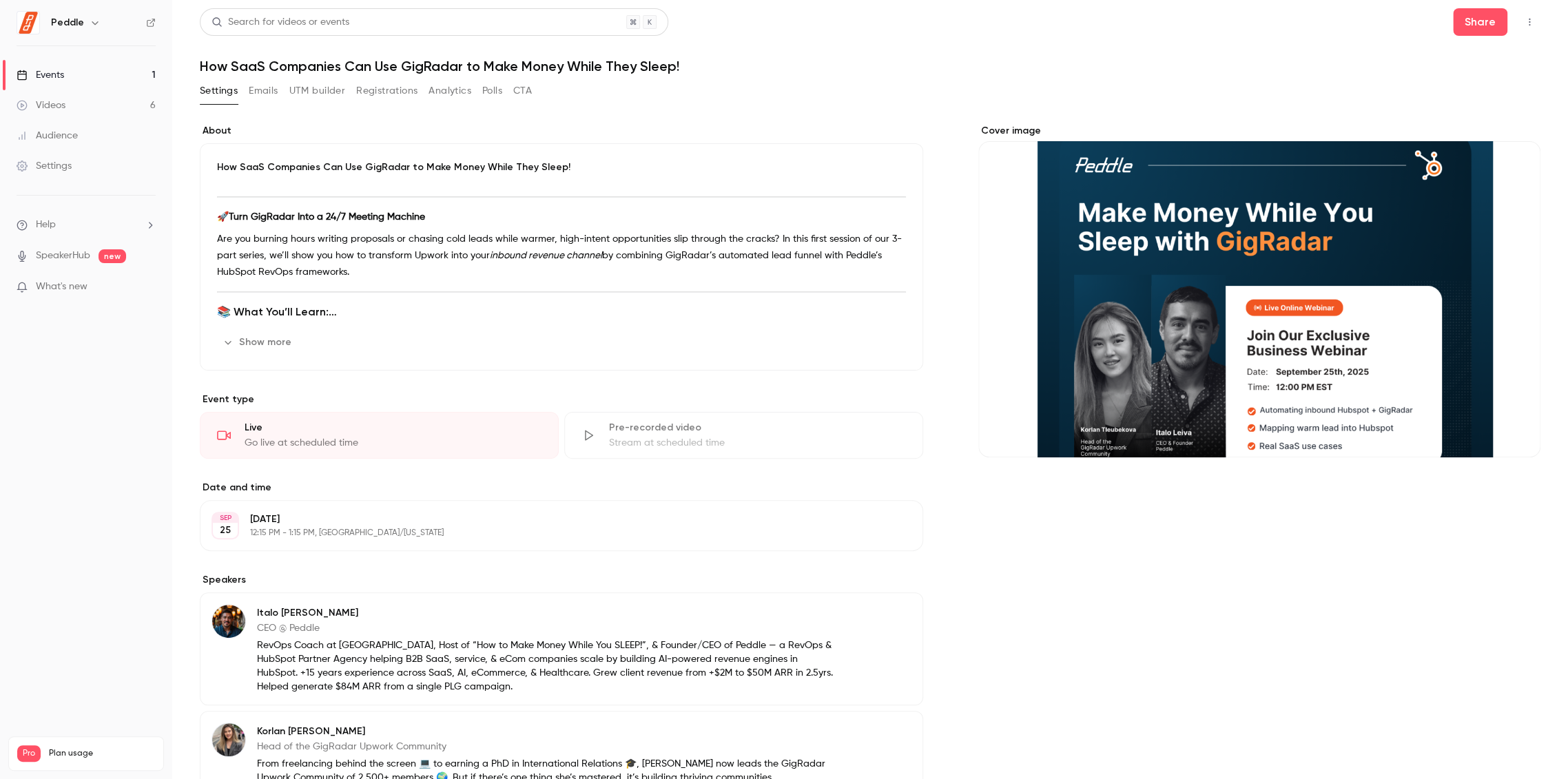
click at [887, 523] on button "Edit" at bounding box center [886, 525] width 50 height 22
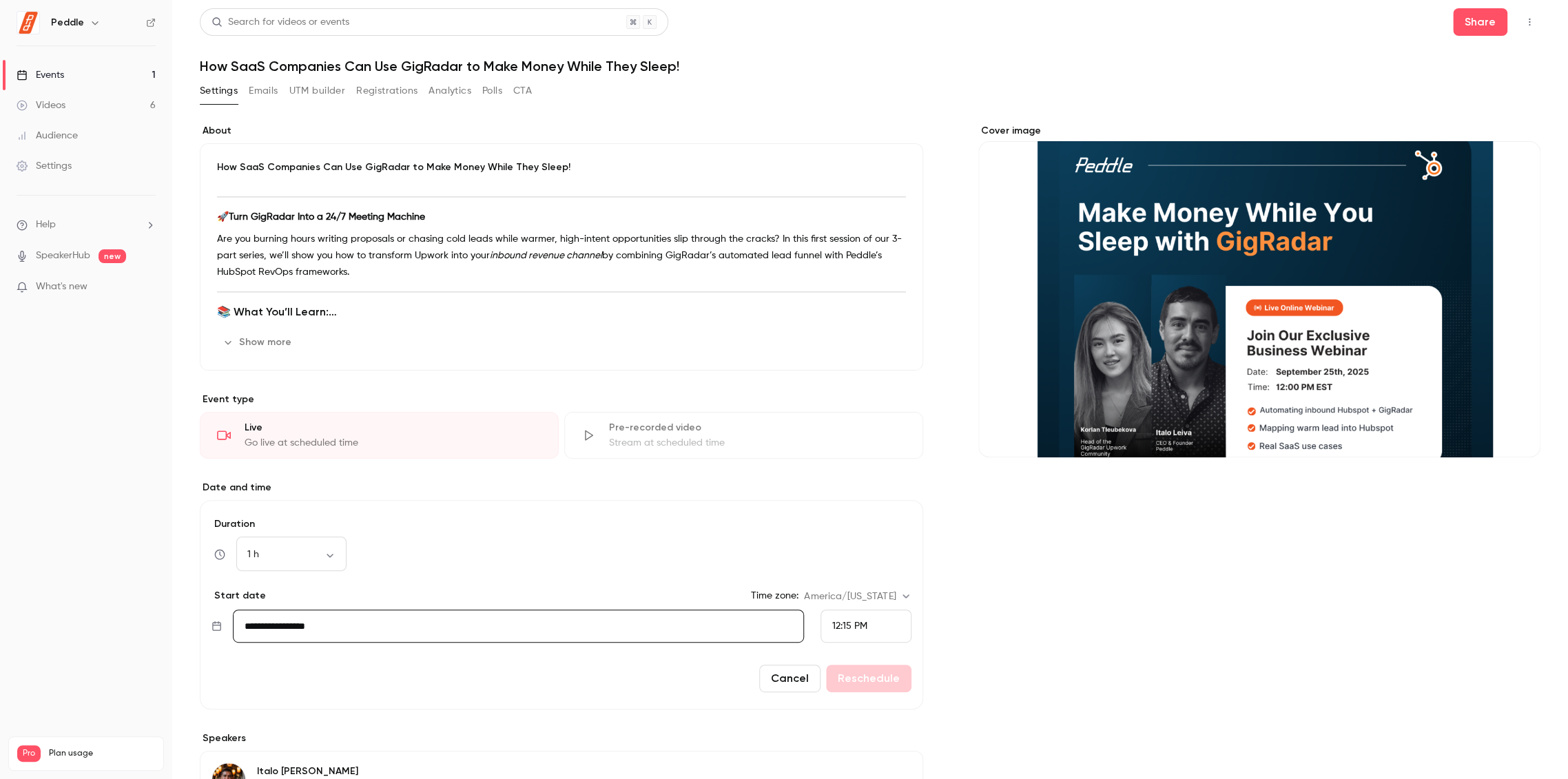
click at [870, 625] on div "12:15 PM" at bounding box center [866, 625] width 91 height 33
click at [863, 447] on span "12:00 PM" at bounding box center [845, 450] width 39 height 10
click at [877, 679] on button "Reschedule" at bounding box center [868, 678] width 86 height 28
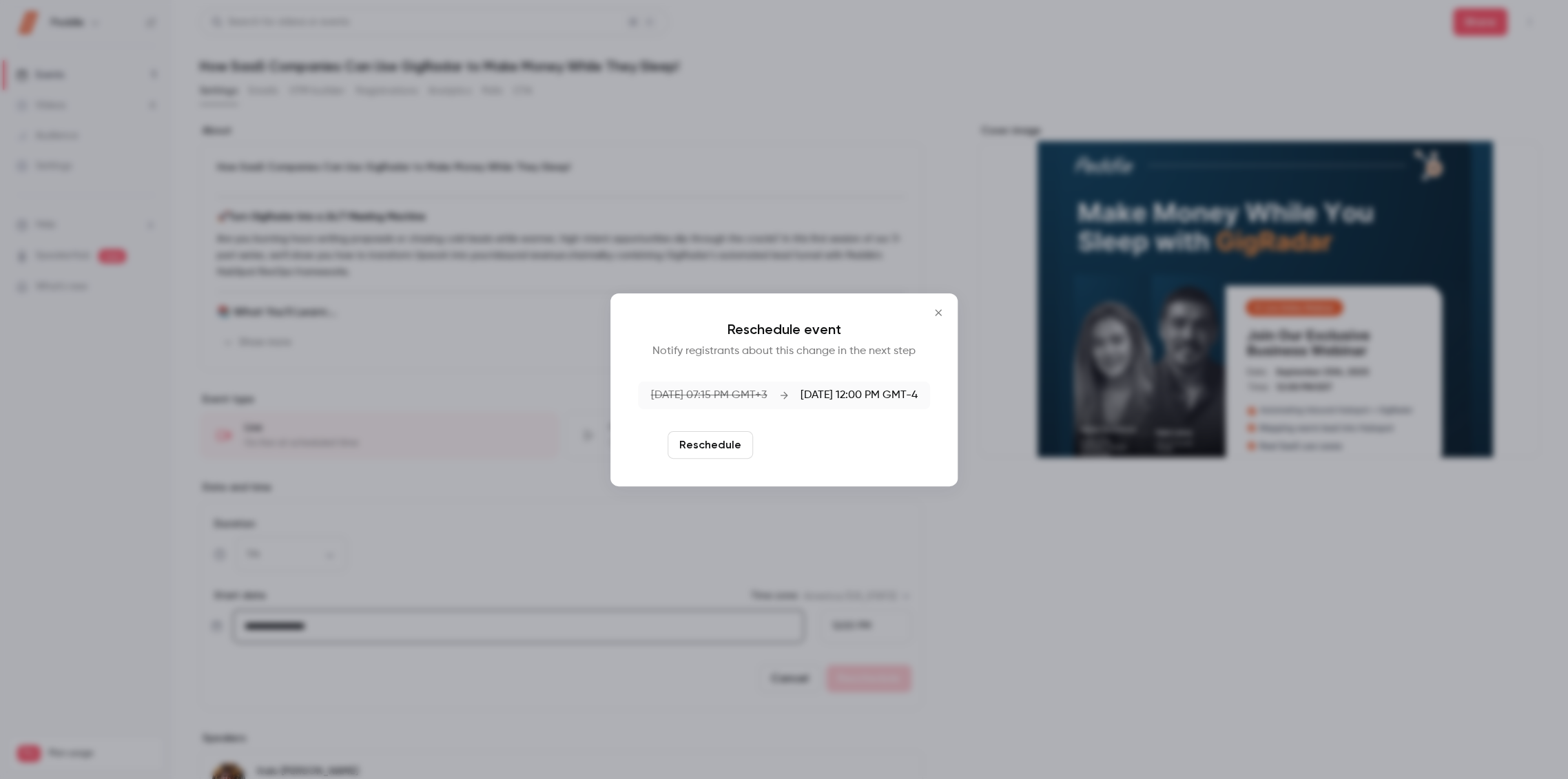
click at [855, 438] on button "Reschedule and notify" at bounding box center [829, 445] width 142 height 28
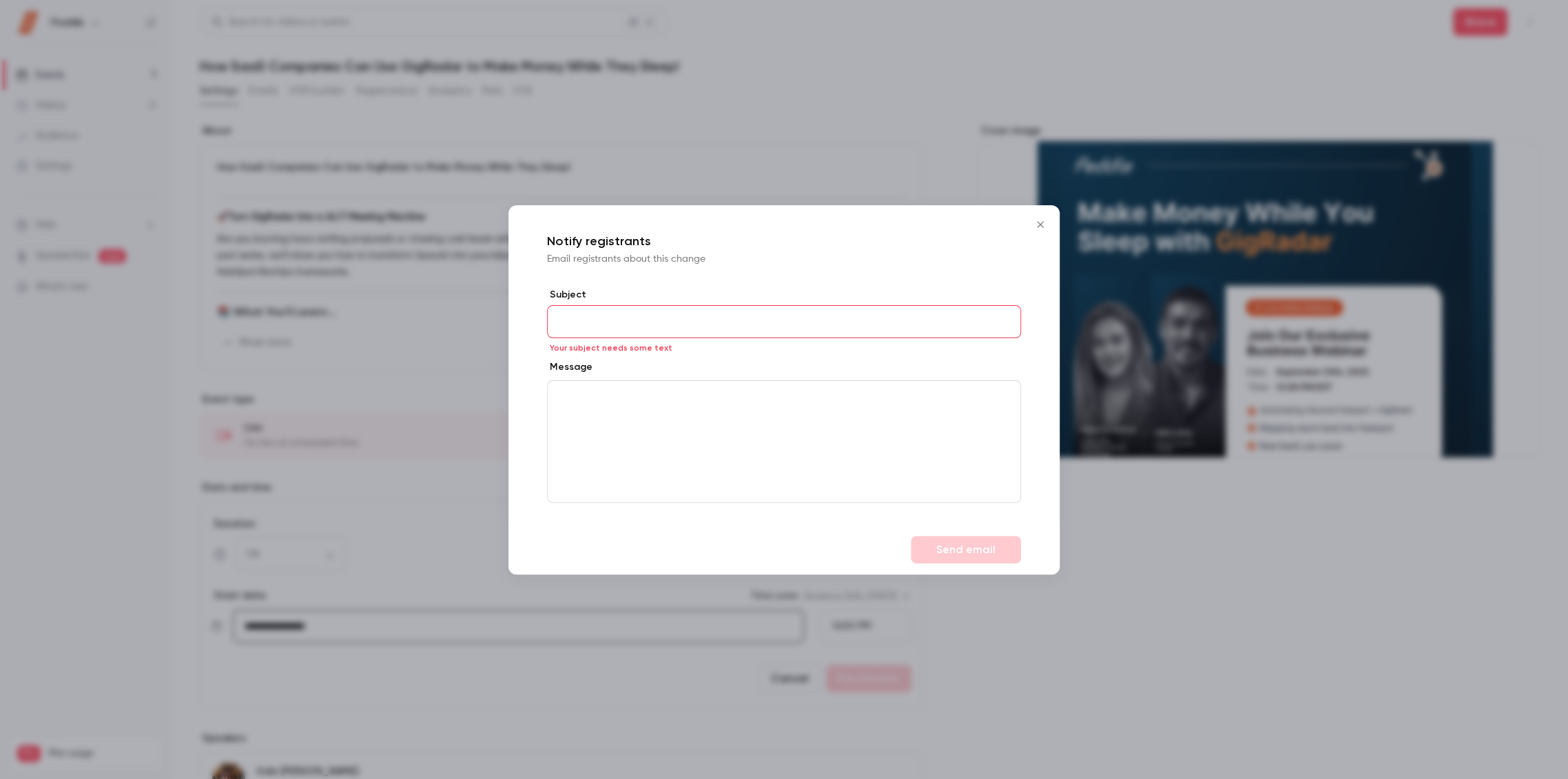
click at [1046, 222] on icon "Close" at bounding box center [1040, 224] width 17 height 11
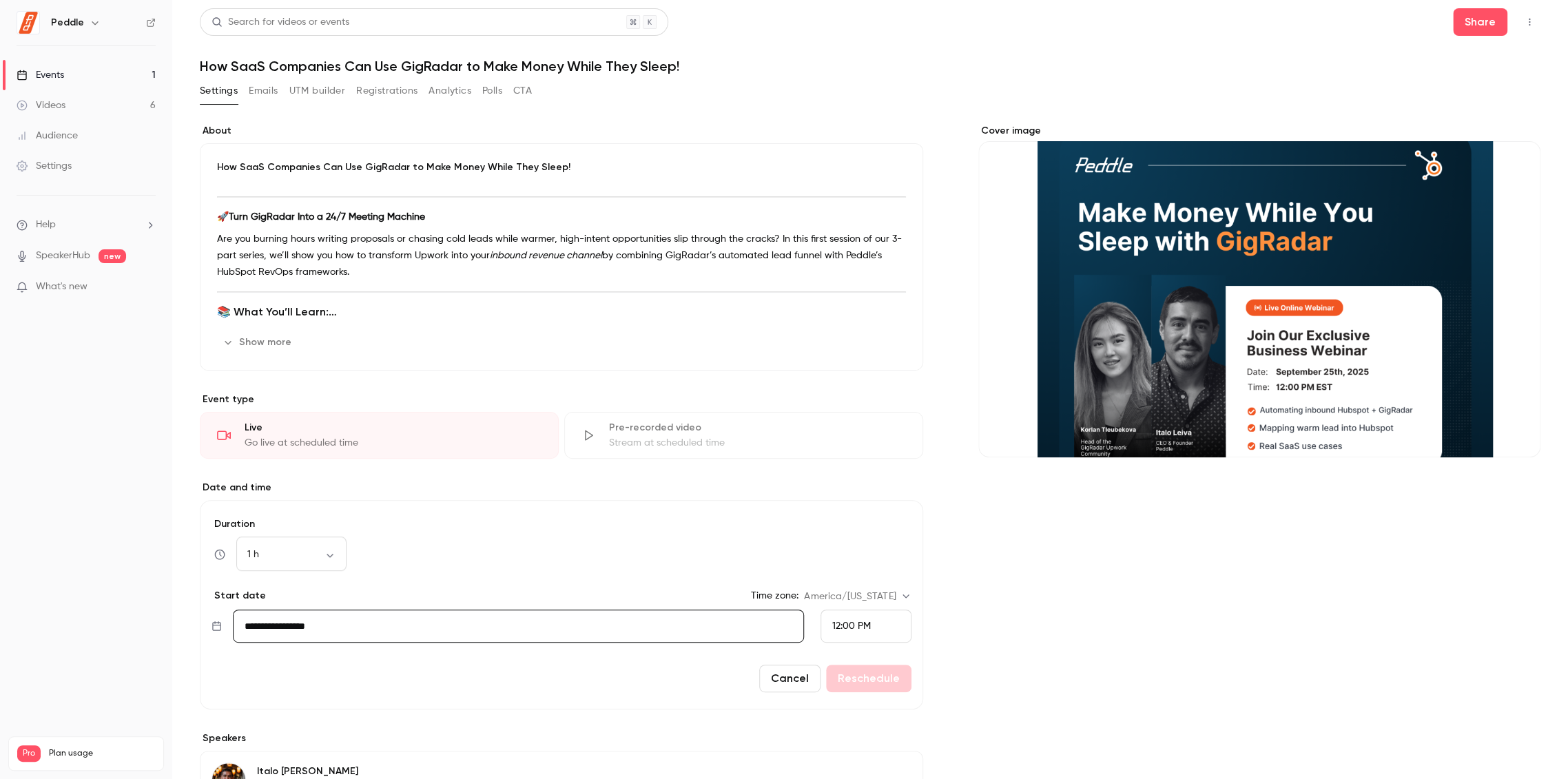
click at [888, 675] on div "Cancel Reschedule" at bounding box center [561, 678] width 700 height 28
click at [888, 630] on div "12:00 PM" at bounding box center [866, 625] width 91 height 33
click at [794, 672] on div at bounding box center [784, 389] width 1568 height 779
click at [794, 678] on button "Cancel" at bounding box center [790, 678] width 61 height 28
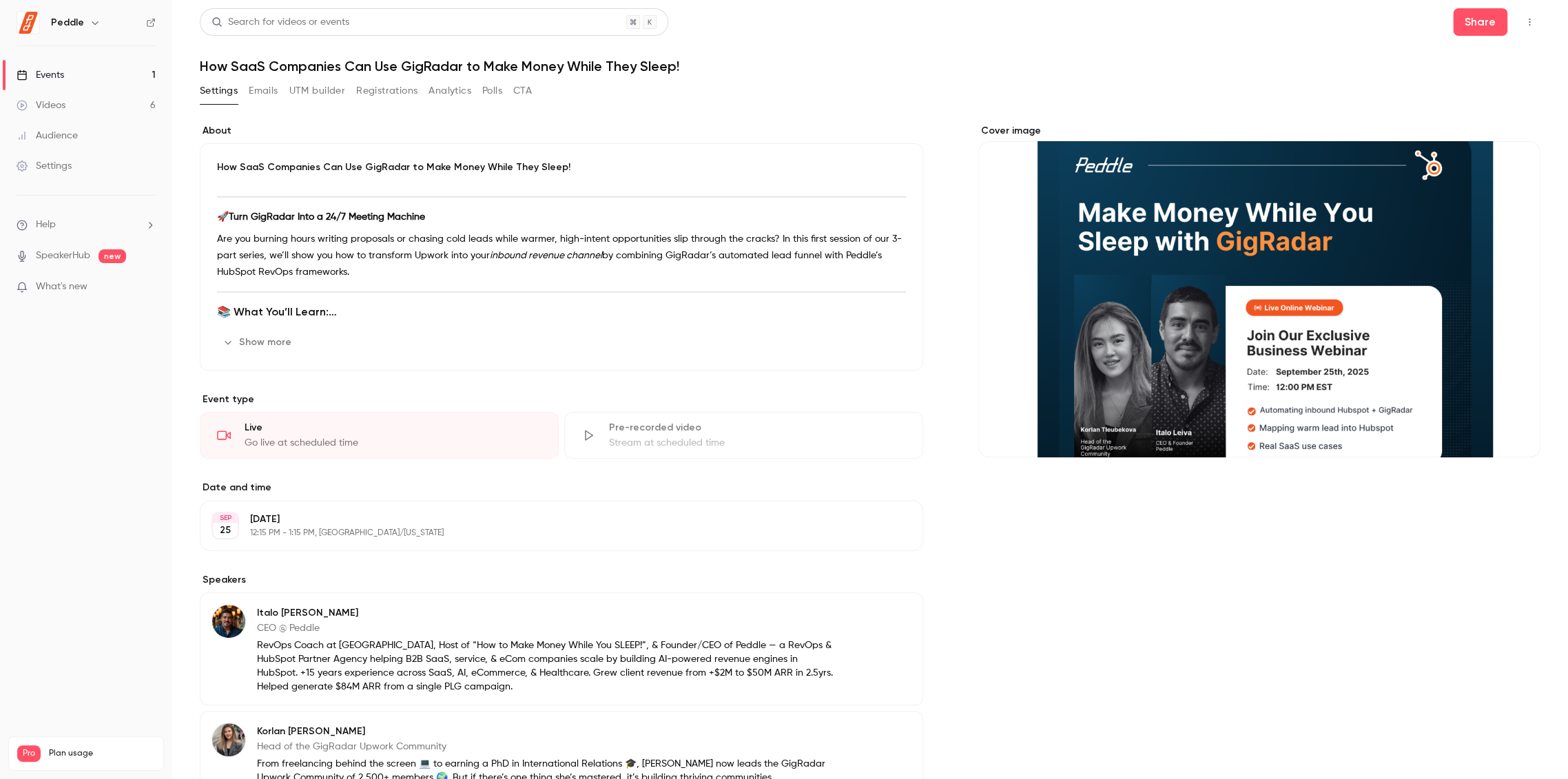
click at [890, 522] on button "Edit" at bounding box center [886, 525] width 50 height 22
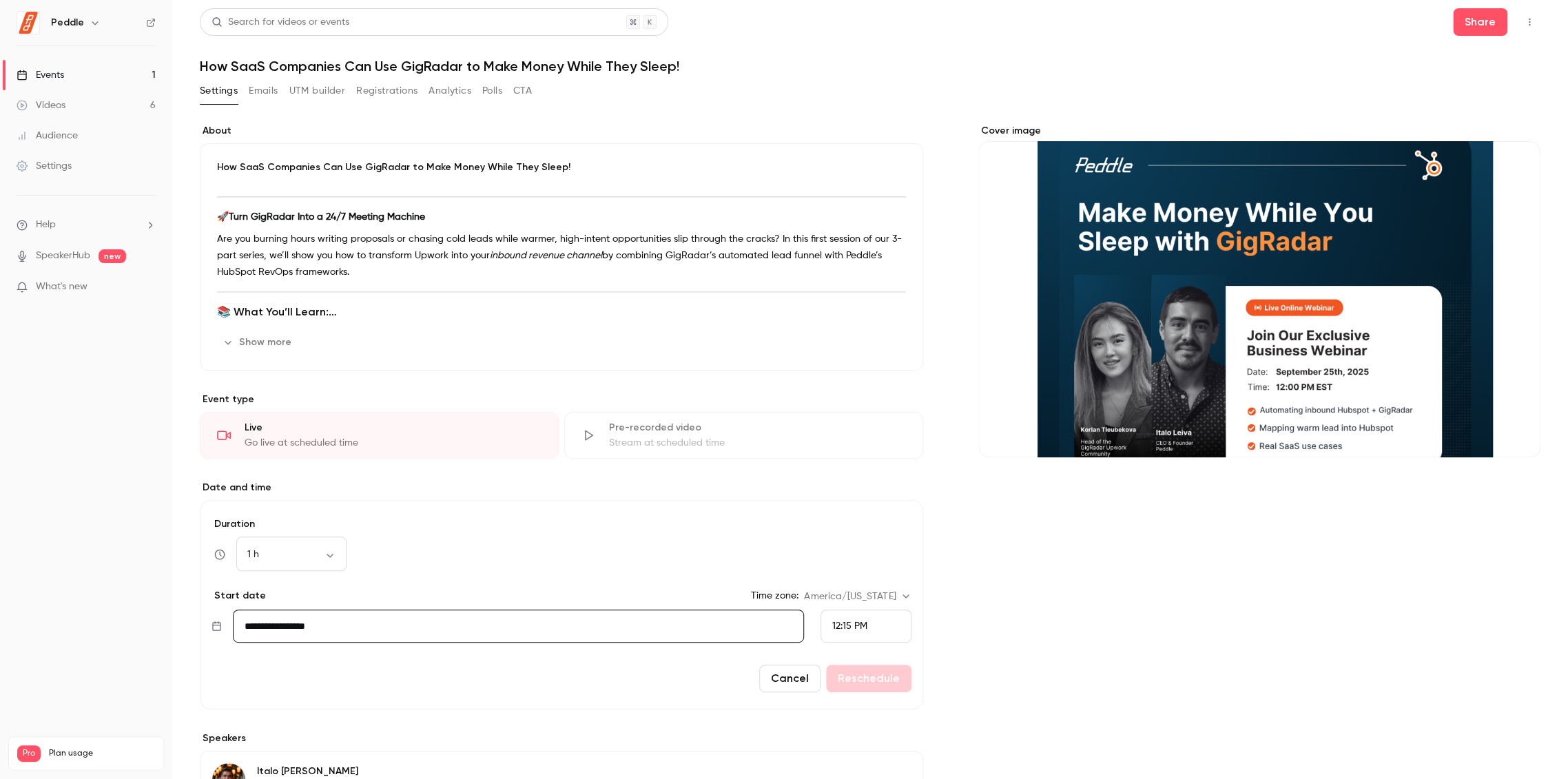
click at [860, 621] on span "12:15 PM" at bounding box center [850, 626] width 36 height 10
click at [862, 454] on span "12:00 PM" at bounding box center [845, 450] width 39 height 10
click at [853, 682] on button "Reschedule" at bounding box center [868, 678] width 86 height 28
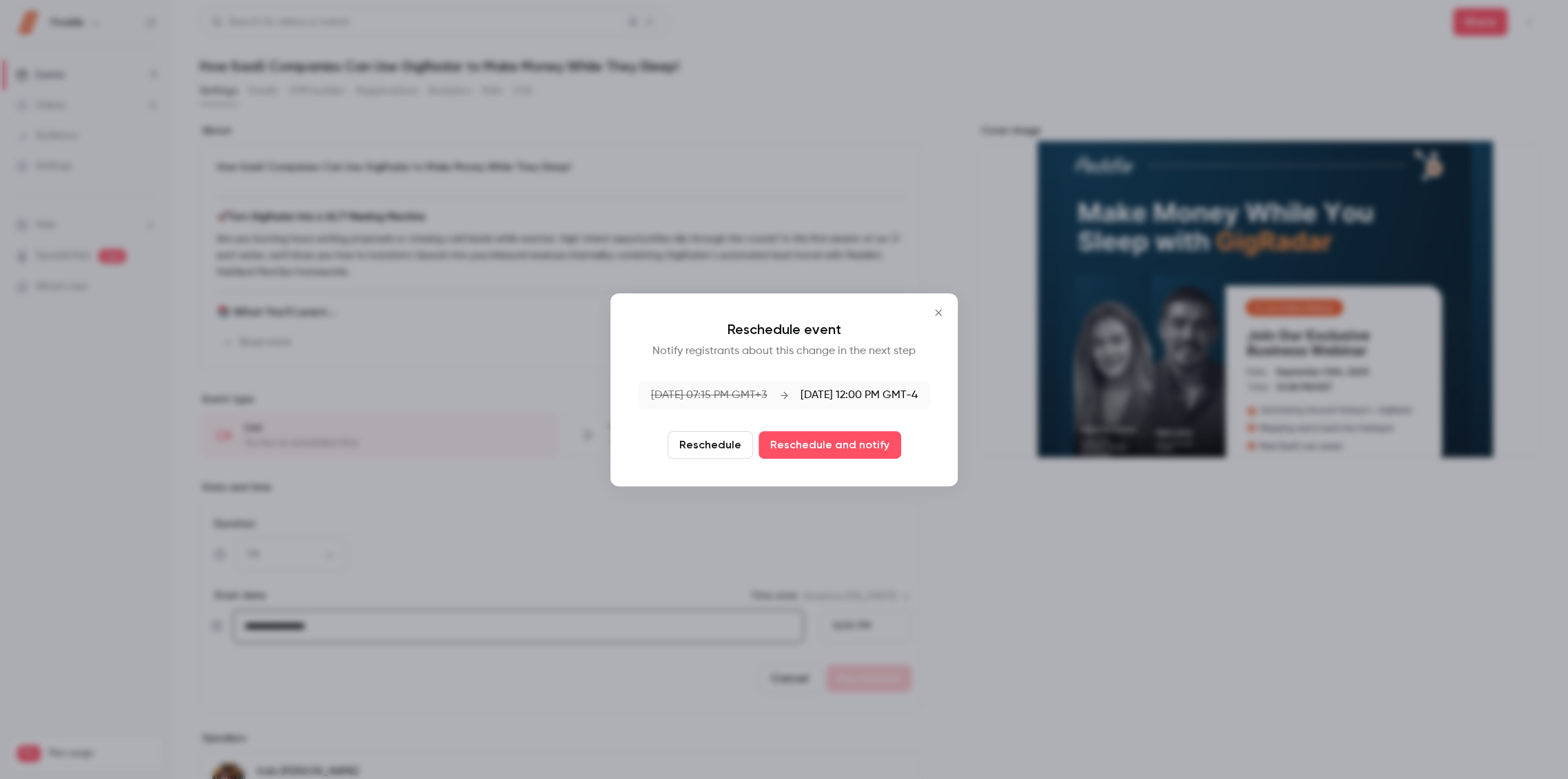
click at [701, 445] on button "Reschedule" at bounding box center [710, 445] width 86 height 28
